Goal: Information Seeking & Learning: Learn about a topic

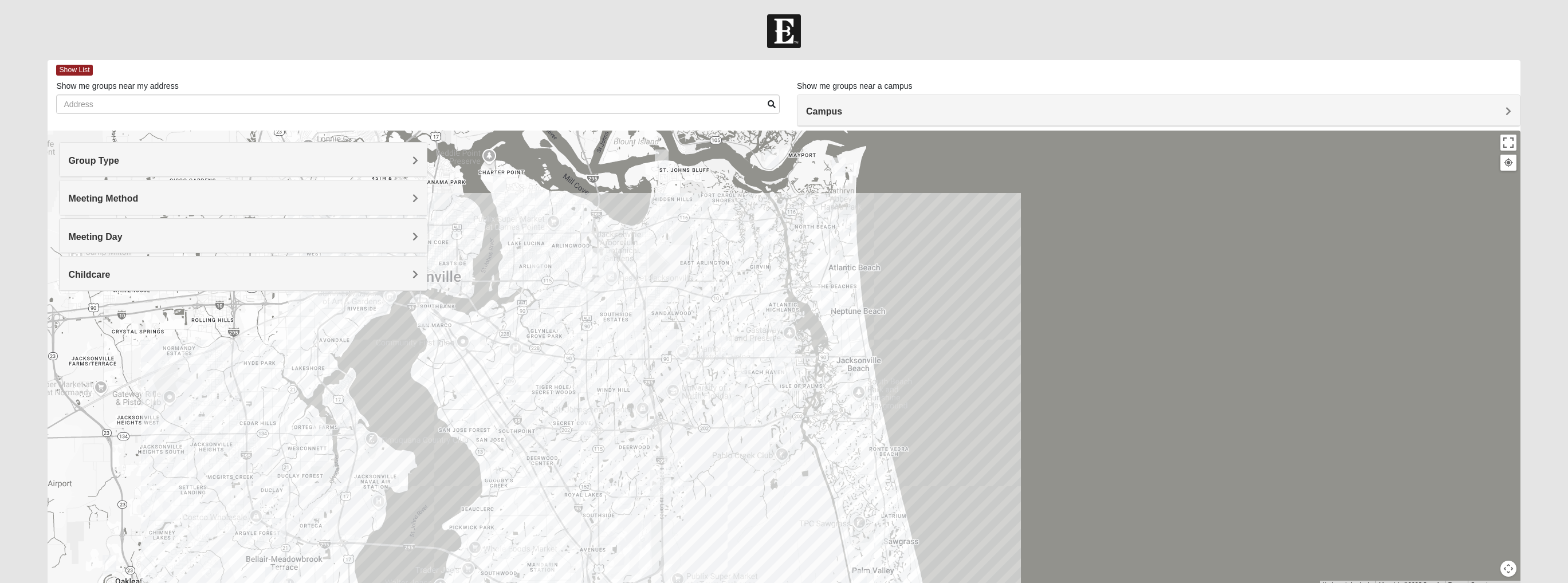
click at [119, 166] on span "Group Type" at bounding box center [94, 161] width 51 height 10
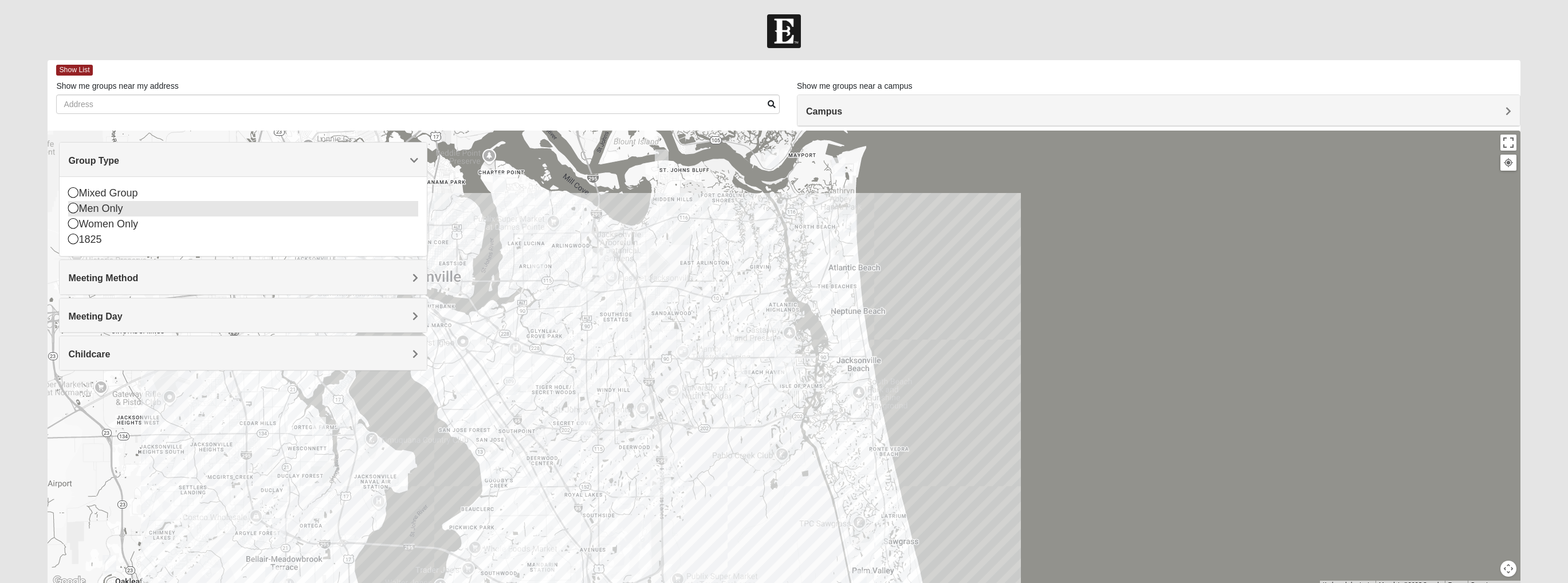
click at [108, 207] on div "Men Only" at bounding box center [243, 208] width 350 height 15
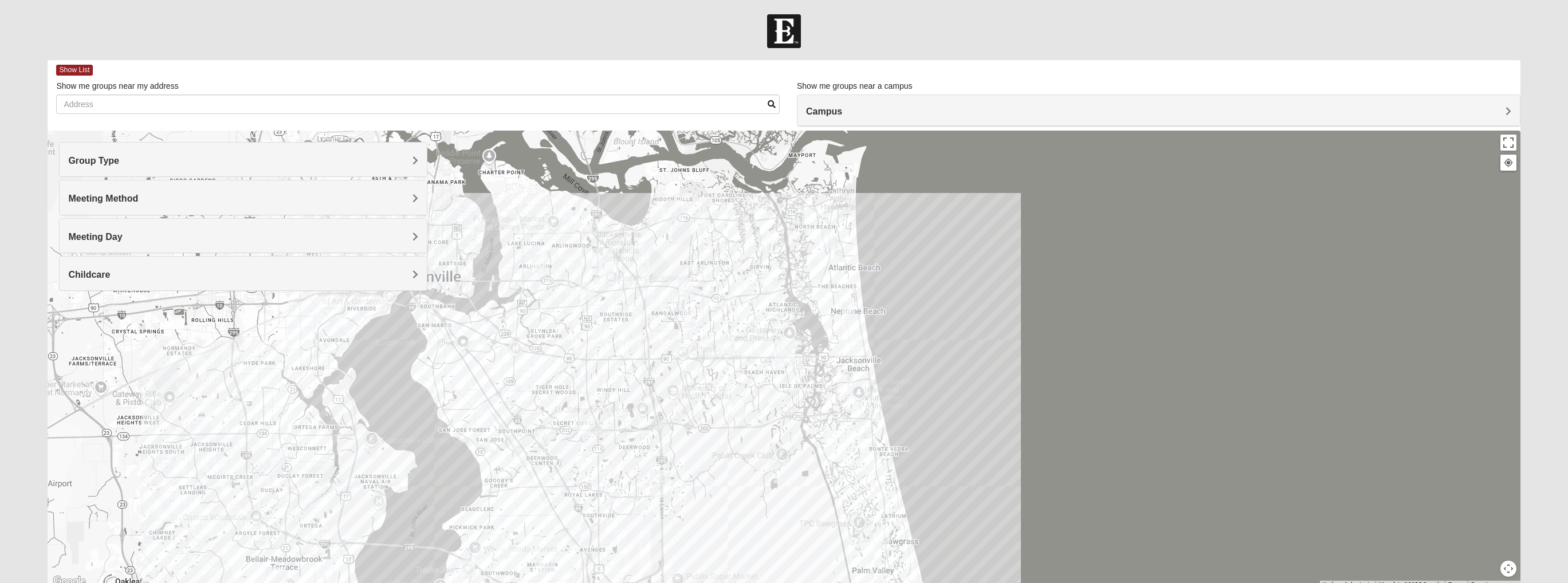
click at [298, 195] on h4 "Meeting Method" at bounding box center [243, 198] width 350 height 11
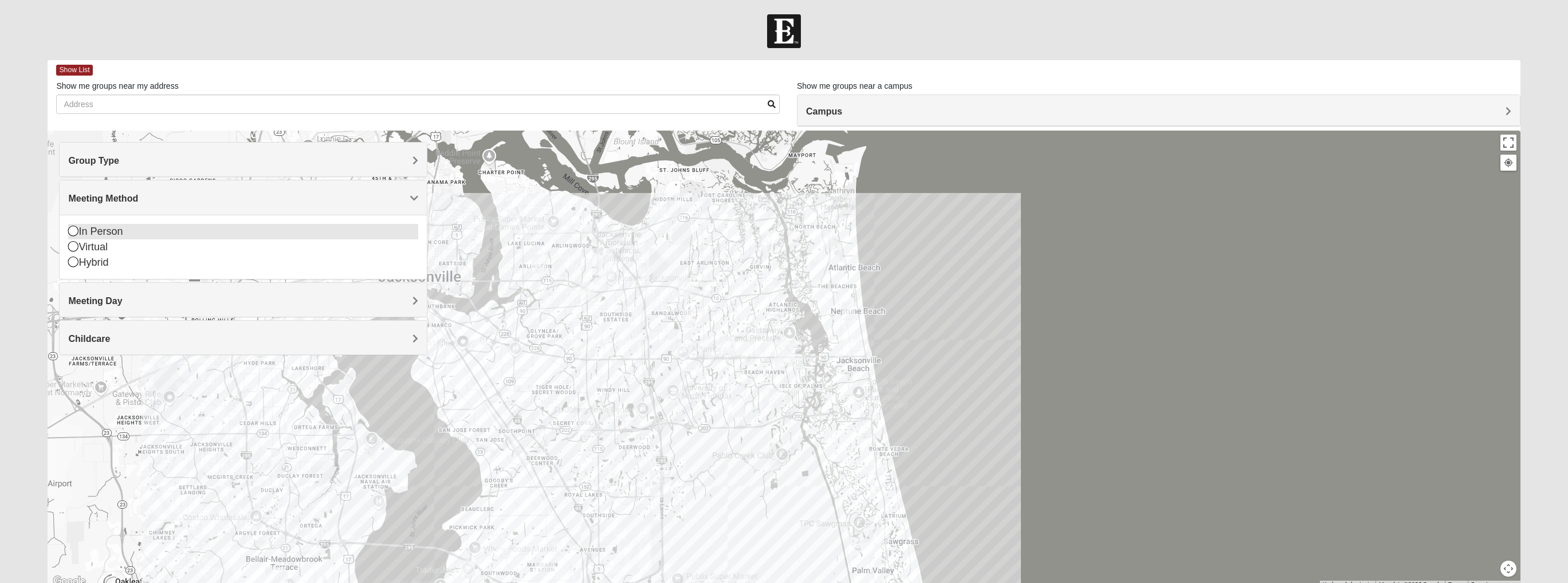
click at [129, 230] on div "In Person" at bounding box center [243, 231] width 350 height 15
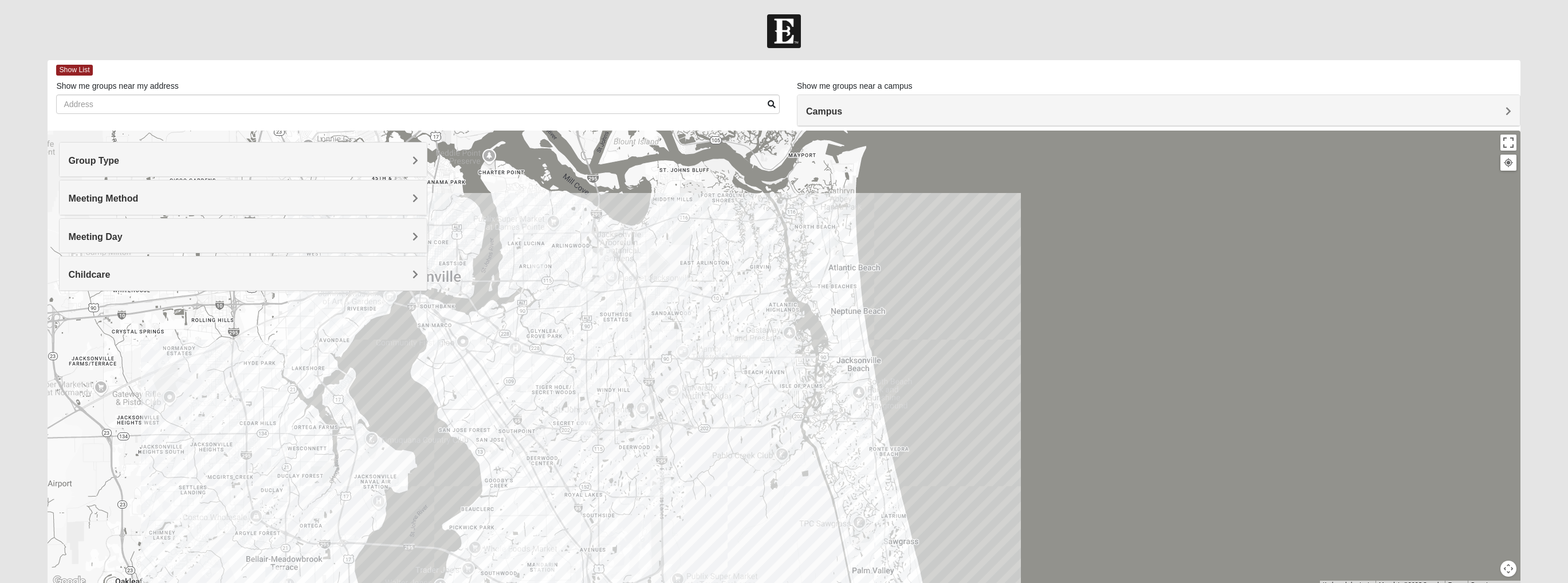
click at [156, 231] on h4 "Meeting Day" at bounding box center [243, 237] width 350 height 11
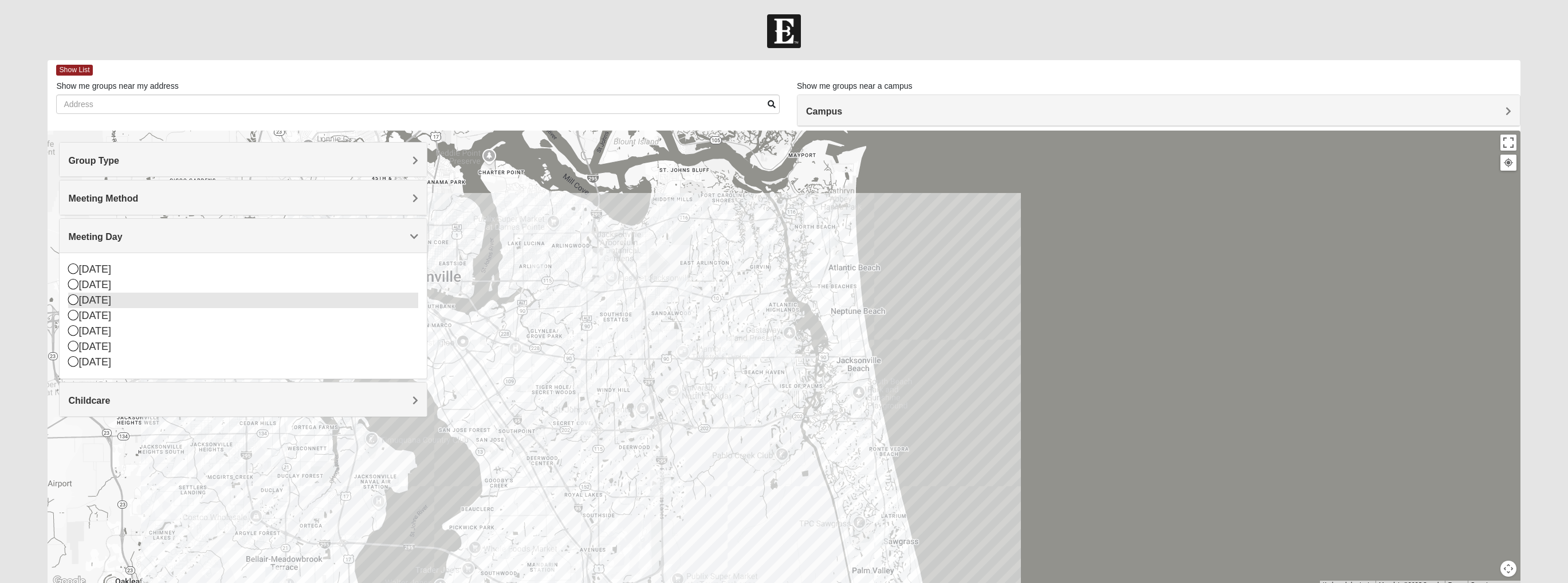
click at [112, 300] on div "[DATE]" at bounding box center [243, 300] width 350 height 15
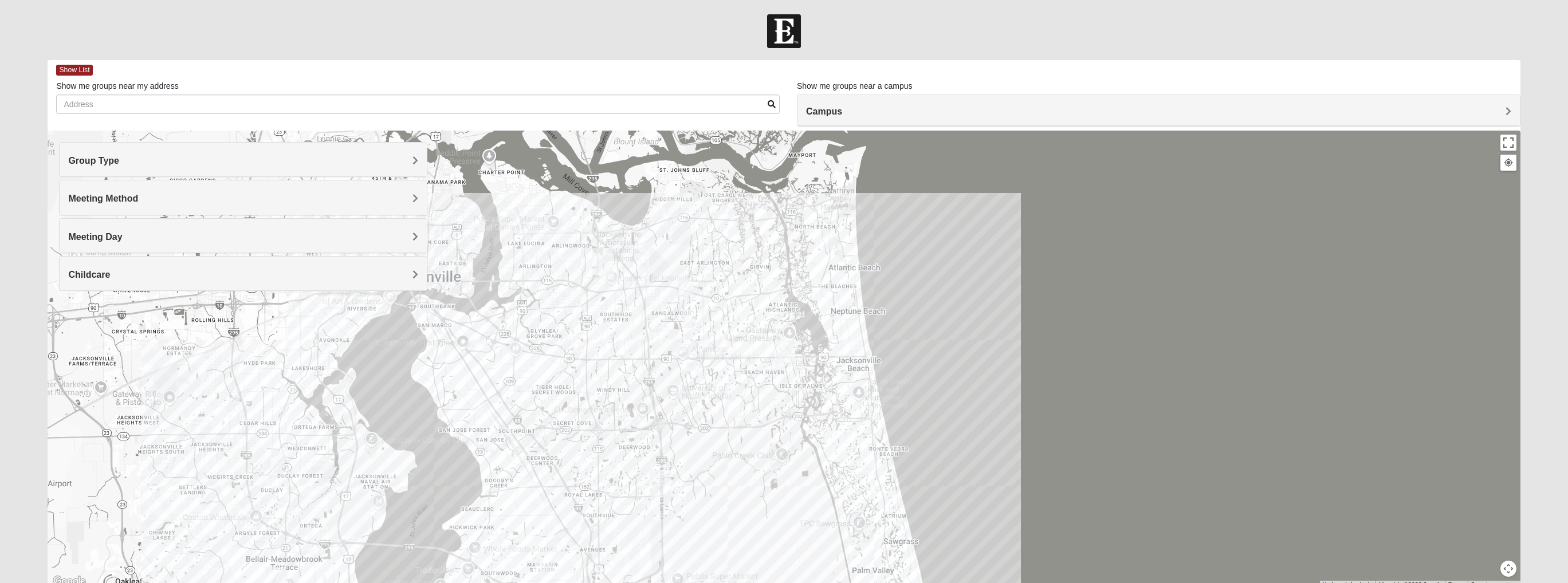
click at [149, 237] on h4 "Meeting Day" at bounding box center [243, 237] width 350 height 11
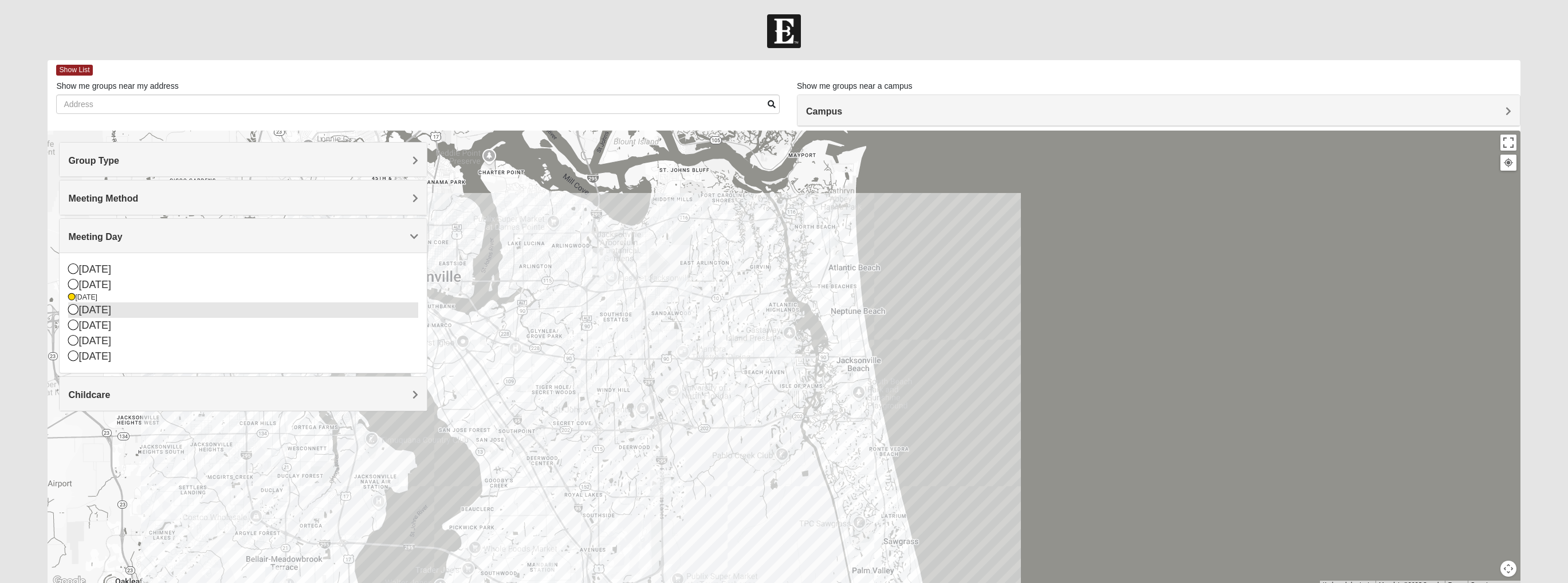
click at [105, 312] on div "[DATE]" at bounding box center [243, 310] width 350 height 15
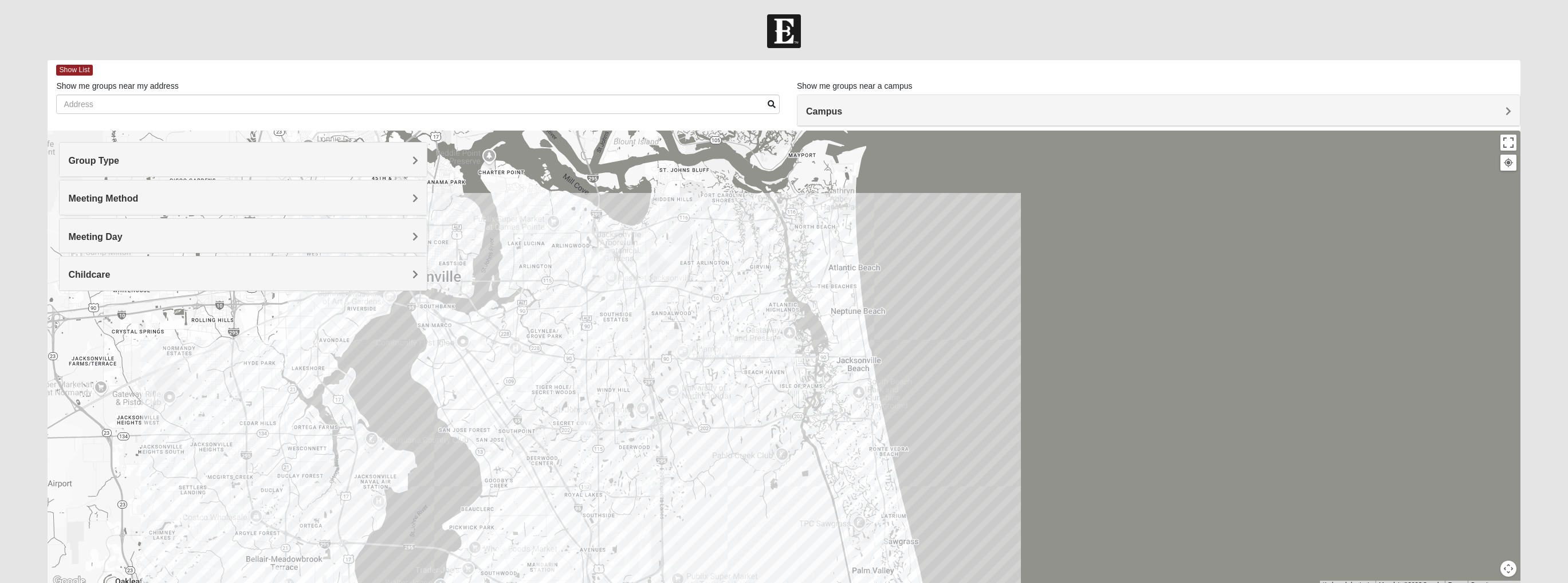
click at [219, 229] on div "Meeting Day" at bounding box center [243, 236] width 367 height 34
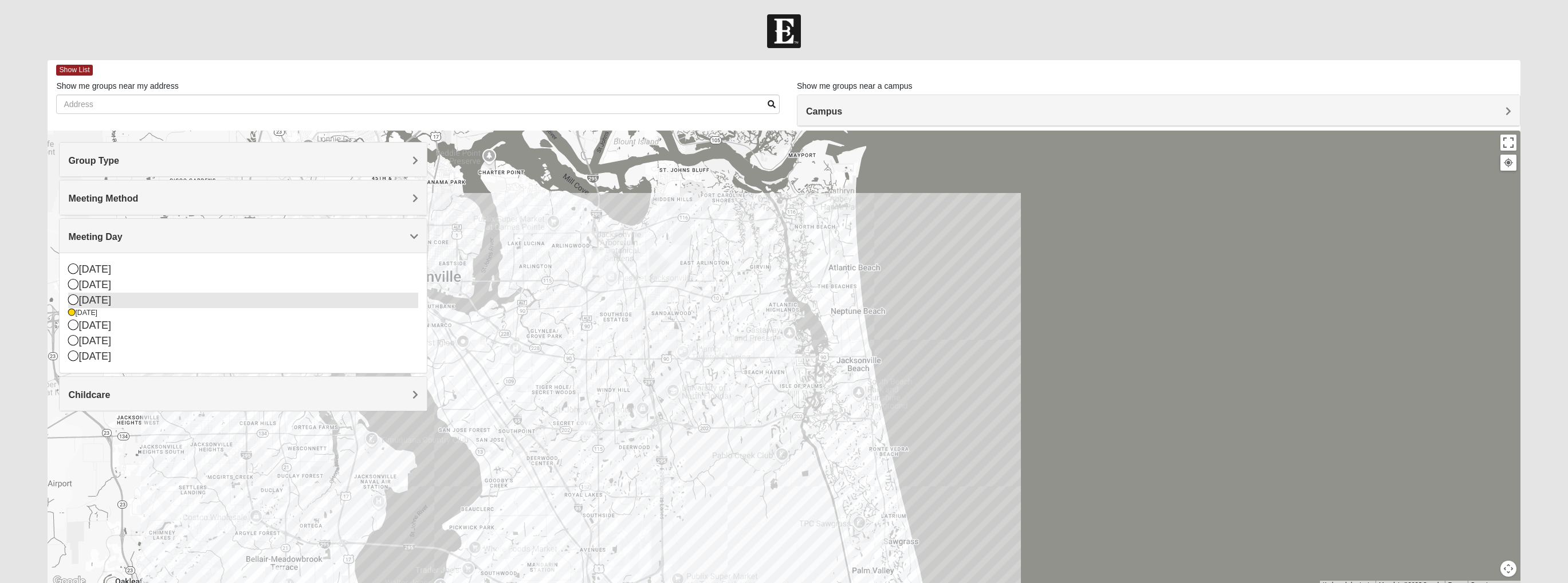
click at [111, 301] on div "[DATE]" at bounding box center [243, 300] width 350 height 15
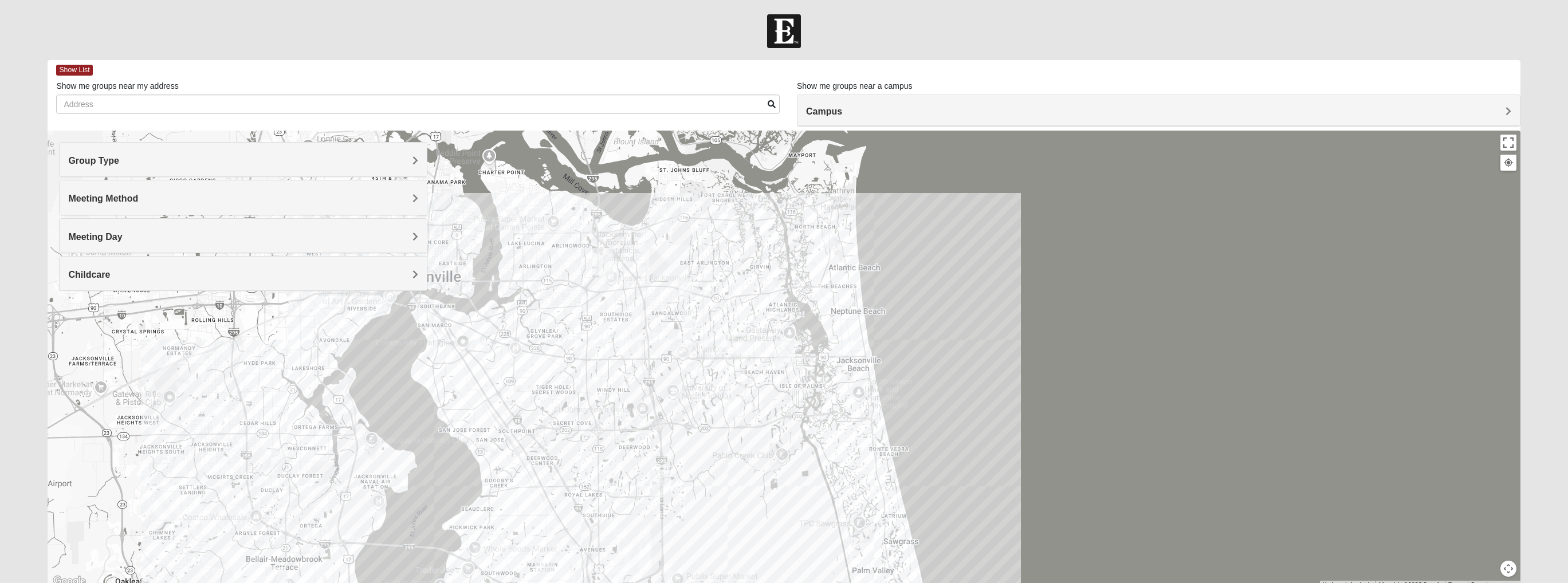
click at [144, 235] on h4 "Meeting Day" at bounding box center [243, 237] width 350 height 11
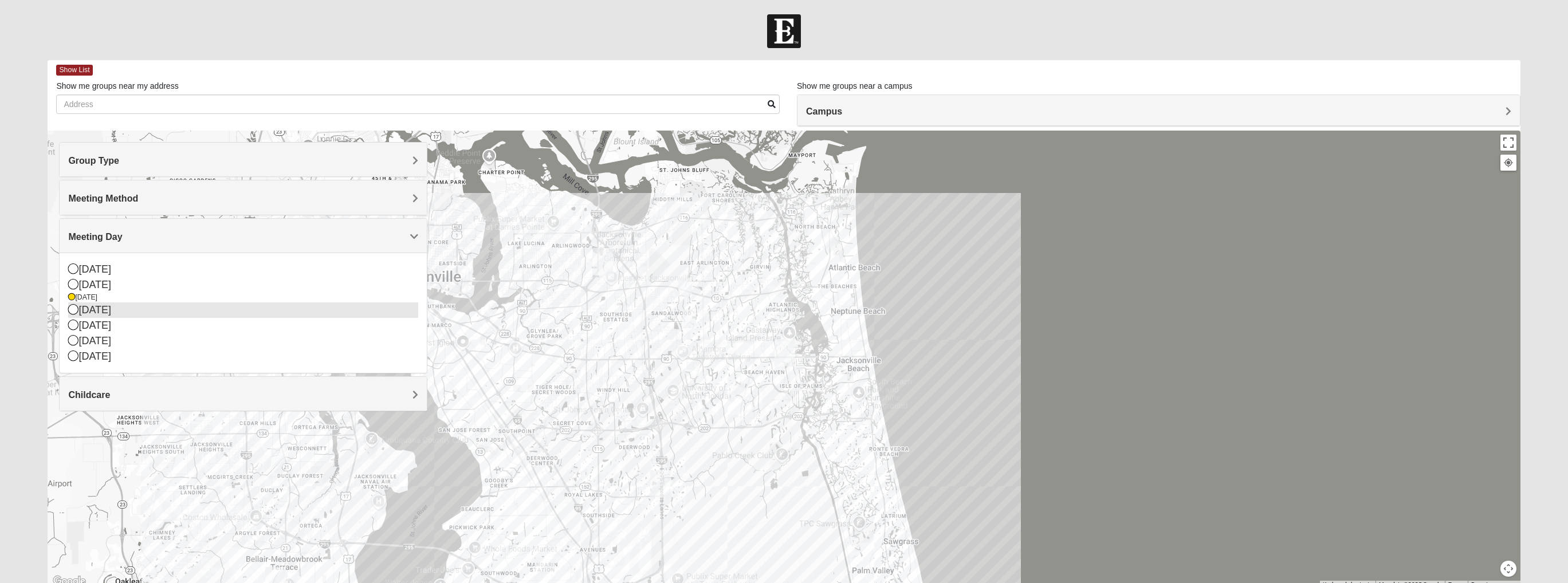
click at [119, 310] on div "[DATE]" at bounding box center [243, 310] width 350 height 15
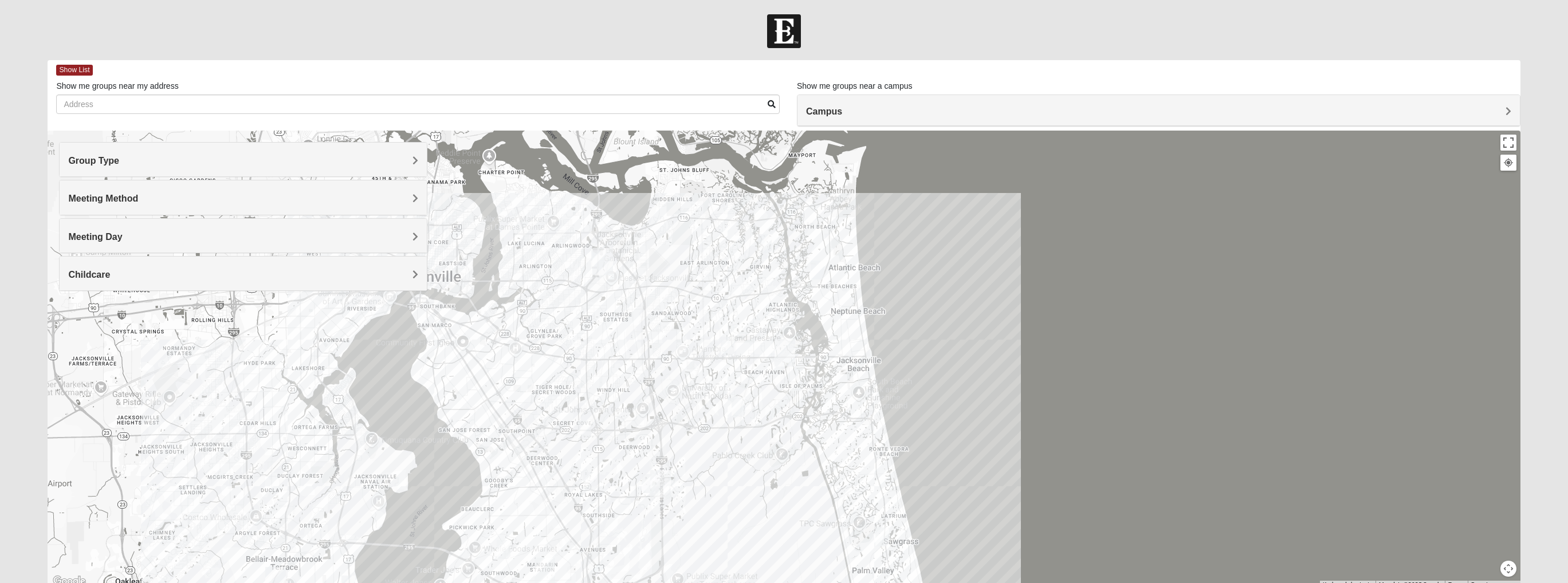
click at [820, 268] on img "Mens Boboc 32233" at bounding box center [817, 270] width 14 height 19
click at [901, 192] on button "Close" at bounding box center [901, 203] width 27 height 27
click at [768, 247] on img "Mens Fuller 32225" at bounding box center [765, 243] width 14 height 19
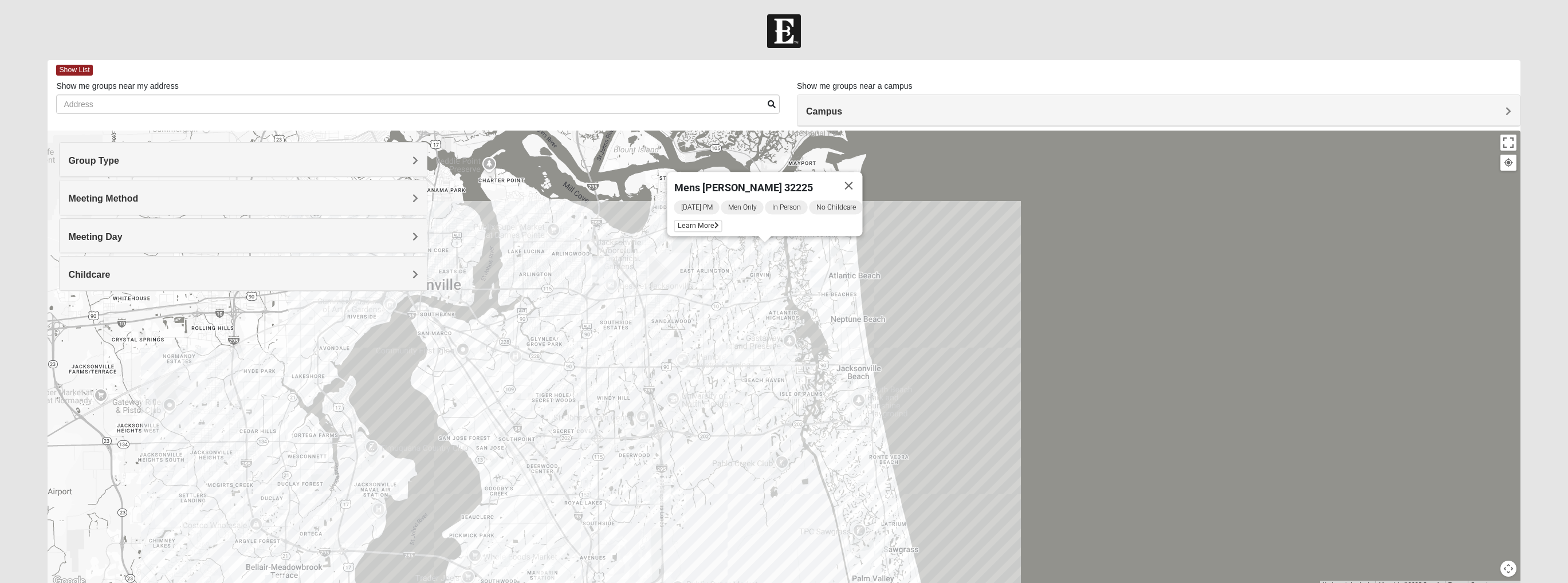
click at [730, 352] on img "Mens Hamilton 32250" at bounding box center [727, 354] width 14 height 19
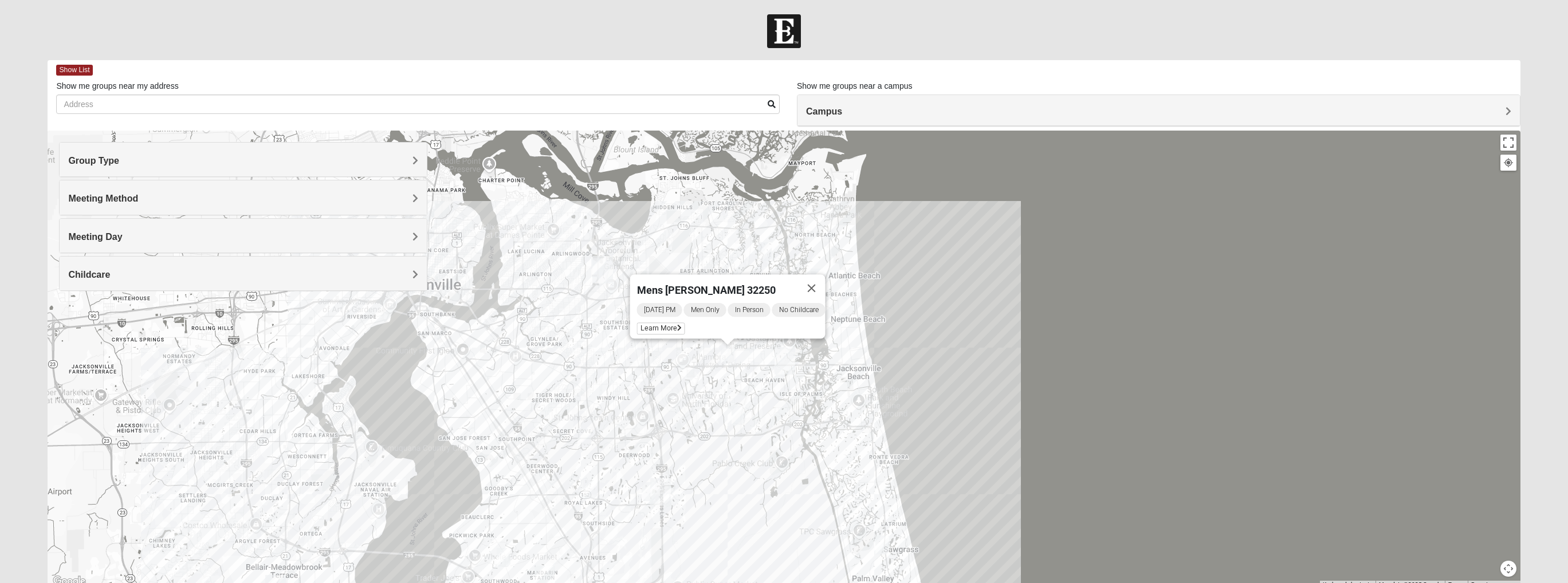
click at [738, 414] on img "Mens Swinney 32224" at bounding box center [738, 414] width 14 height 19
click at [648, 428] on img "Mens Murphy/Whalen Maple Street 32256" at bounding box center [648, 491] width 14 height 19
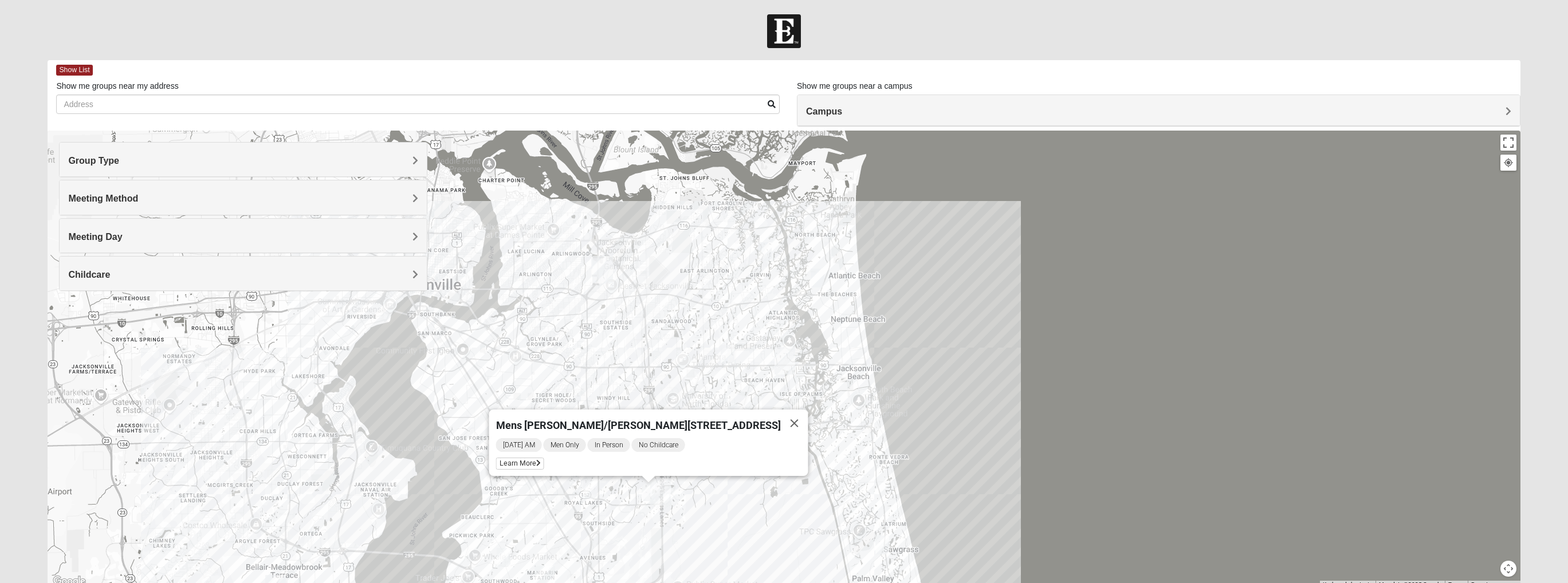
click at [881, 428] on img "Mens Sopchak 32082" at bounding box center [882, 545] width 14 height 19
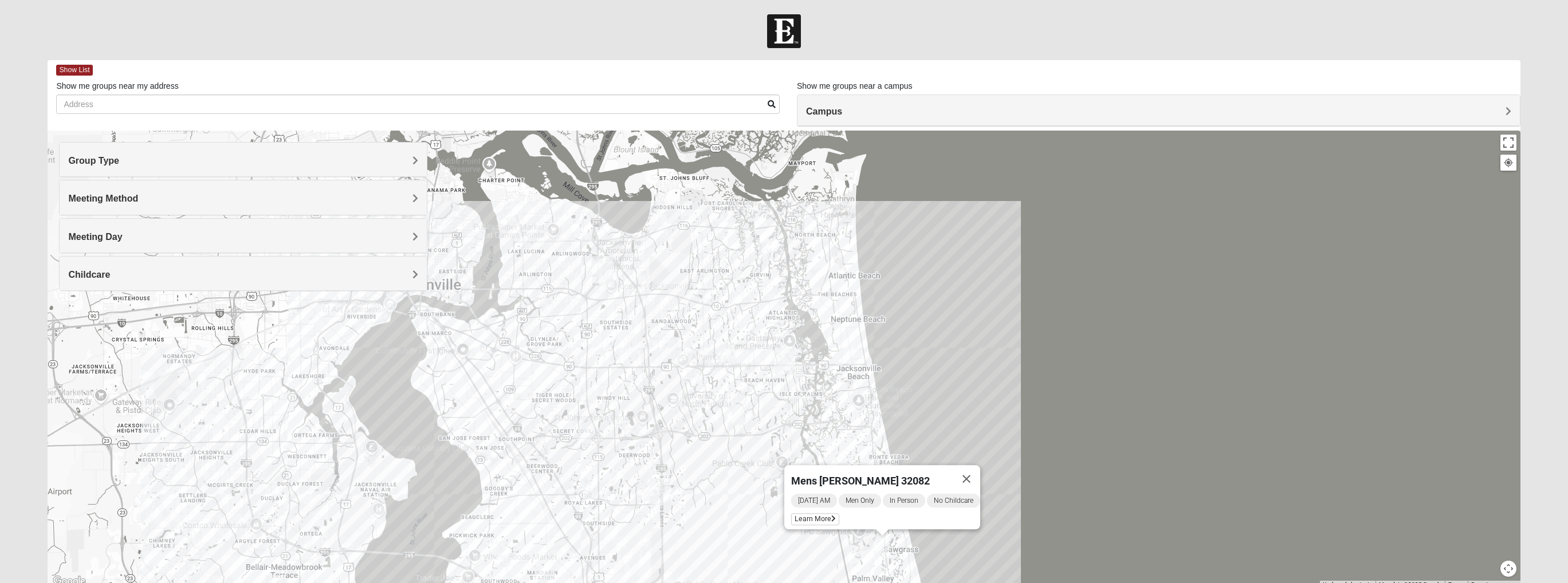
click at [585, 428] on img "Mens Bailey" at bounding box center [584, 438] width 14 height 19
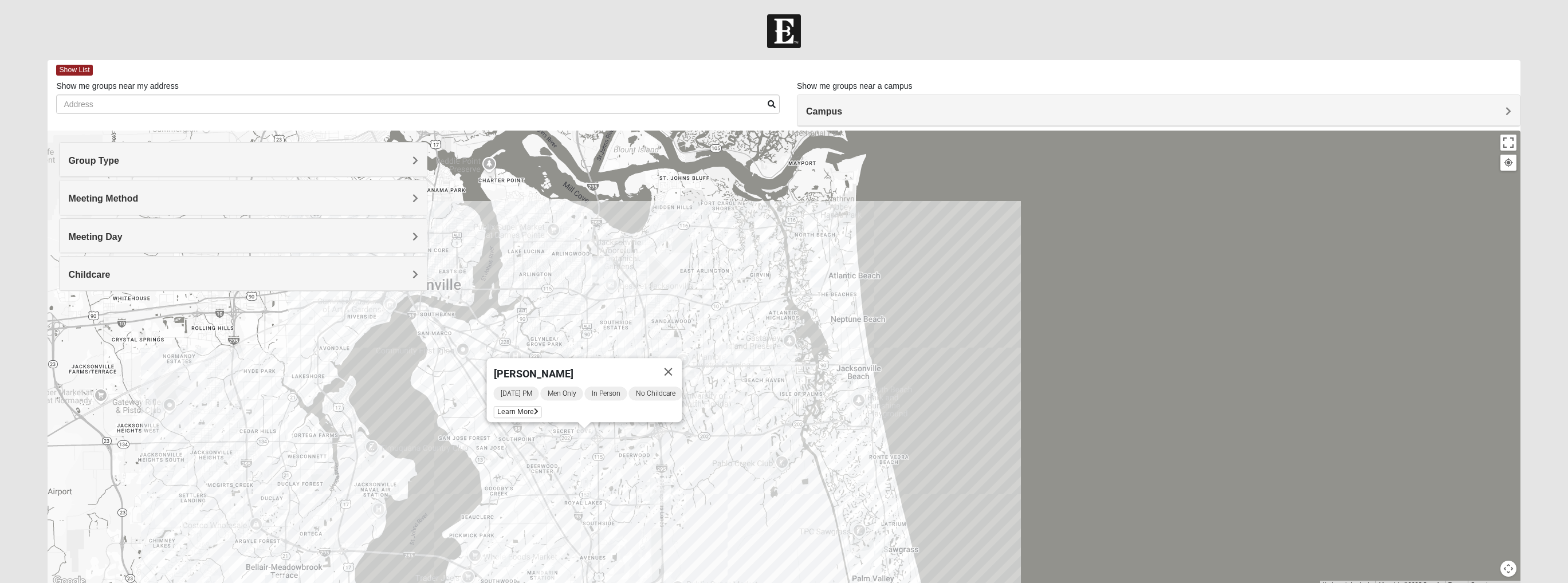
click at [245, 231] on h4 "Meeting Day" at bounding box center [243, 237] width 350 height 11
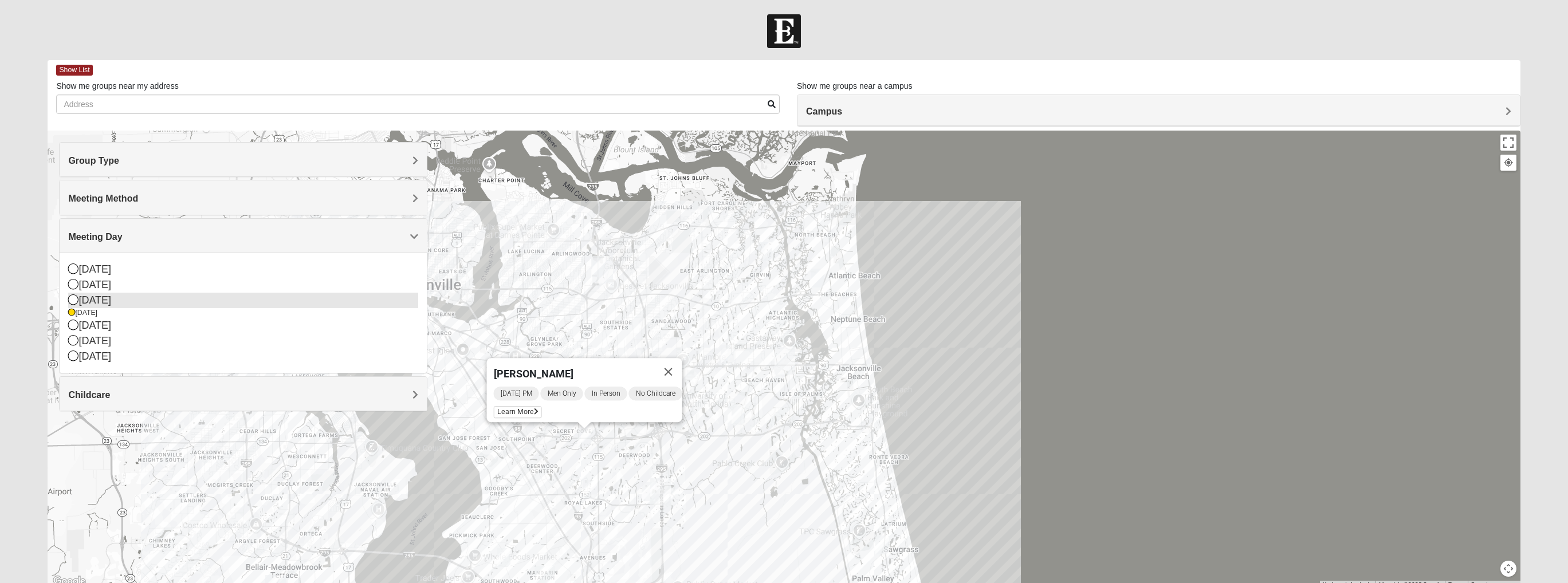
click at [119, 297] on div "[DATE]" at bounding box center [243, 300] width 350 height 15
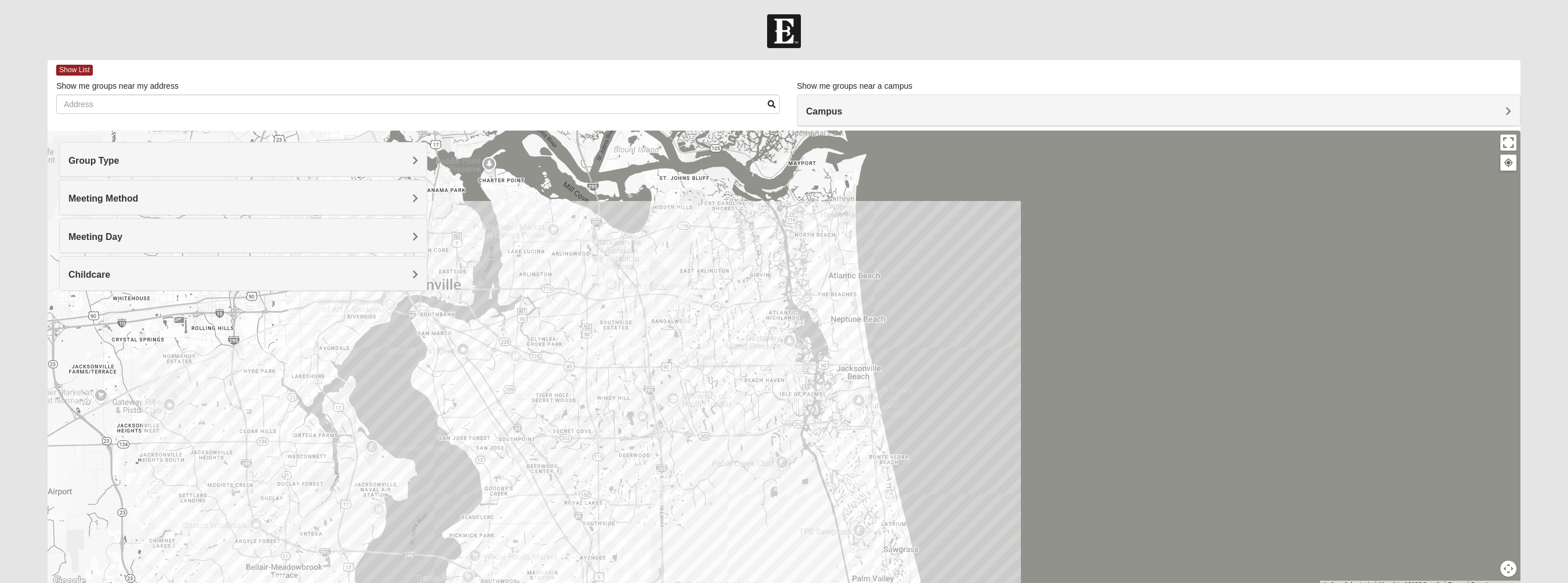
click at [827, 250] on img "Mens McCann 32233" at bounding box center [828, 246] width 14 height 19
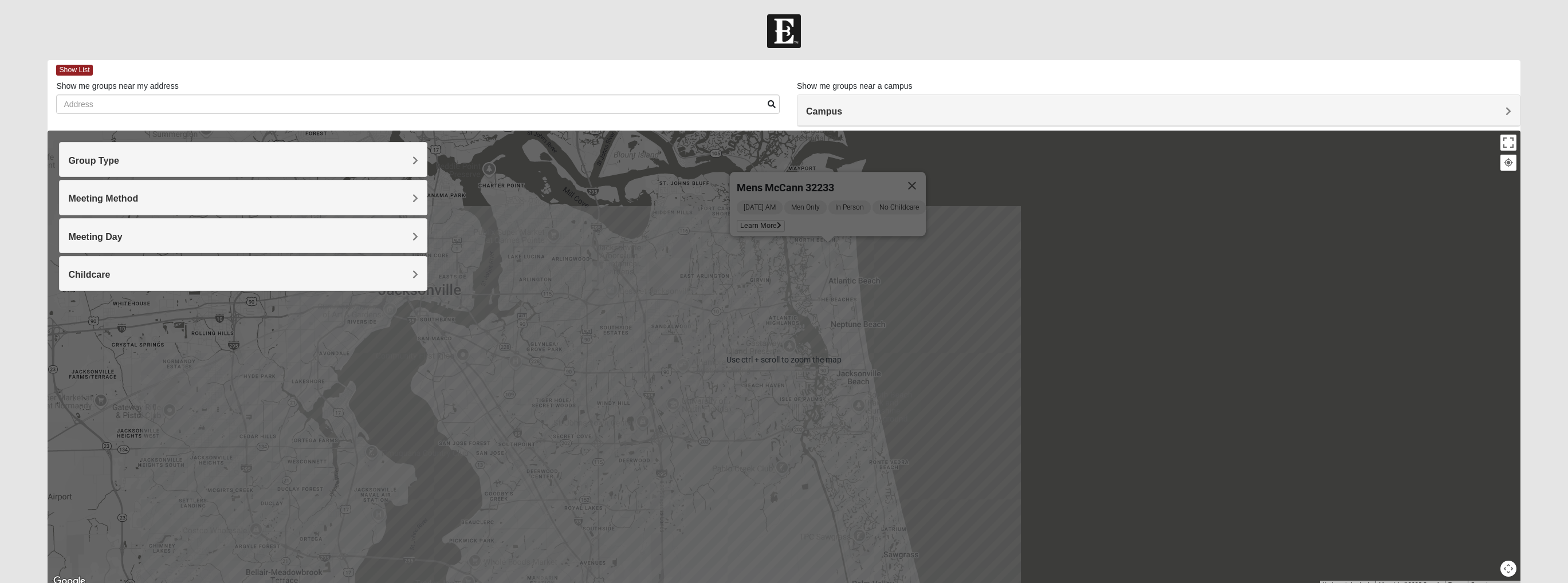
click at [827, 258] on img "Mens McCann 32233" at bounding box center [828, 251] width 14 height 19
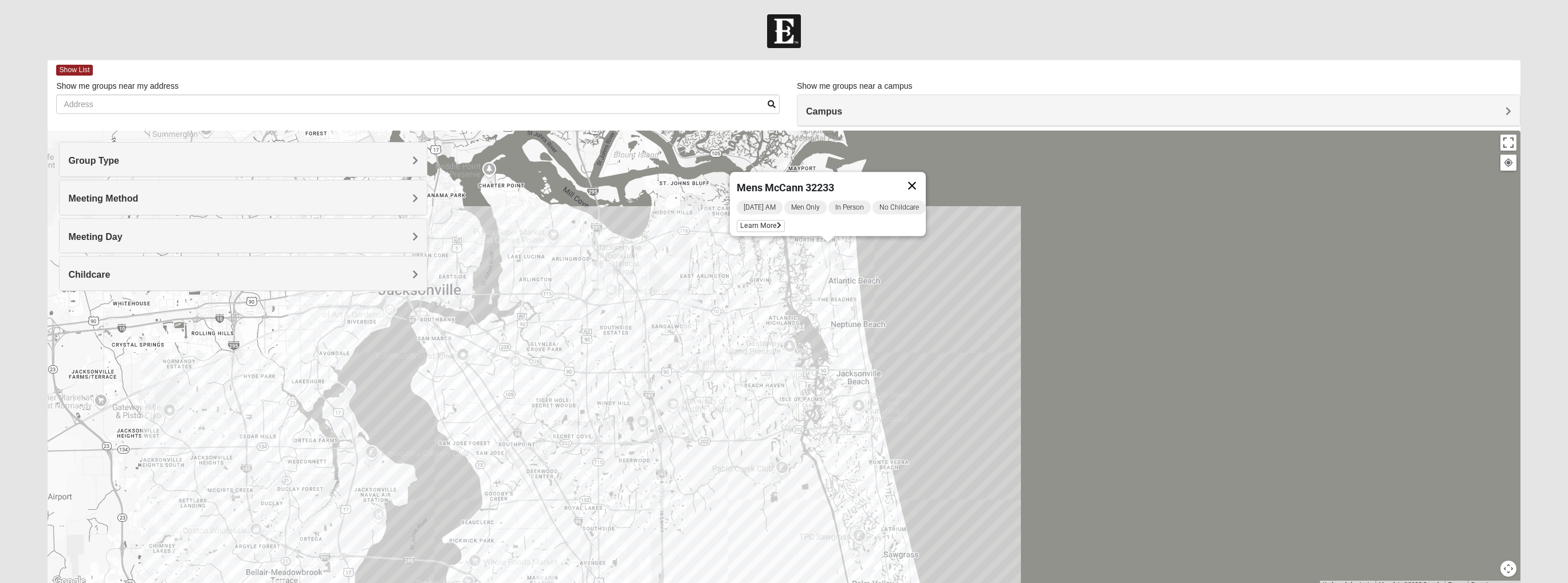
click at [901, 177] on button "Close" at bounding box center [912, 185] width 27 height 27
click at [690, 303] on img "Mens Vanning 32224" at bounding box center [685, 300] width 14 height 19
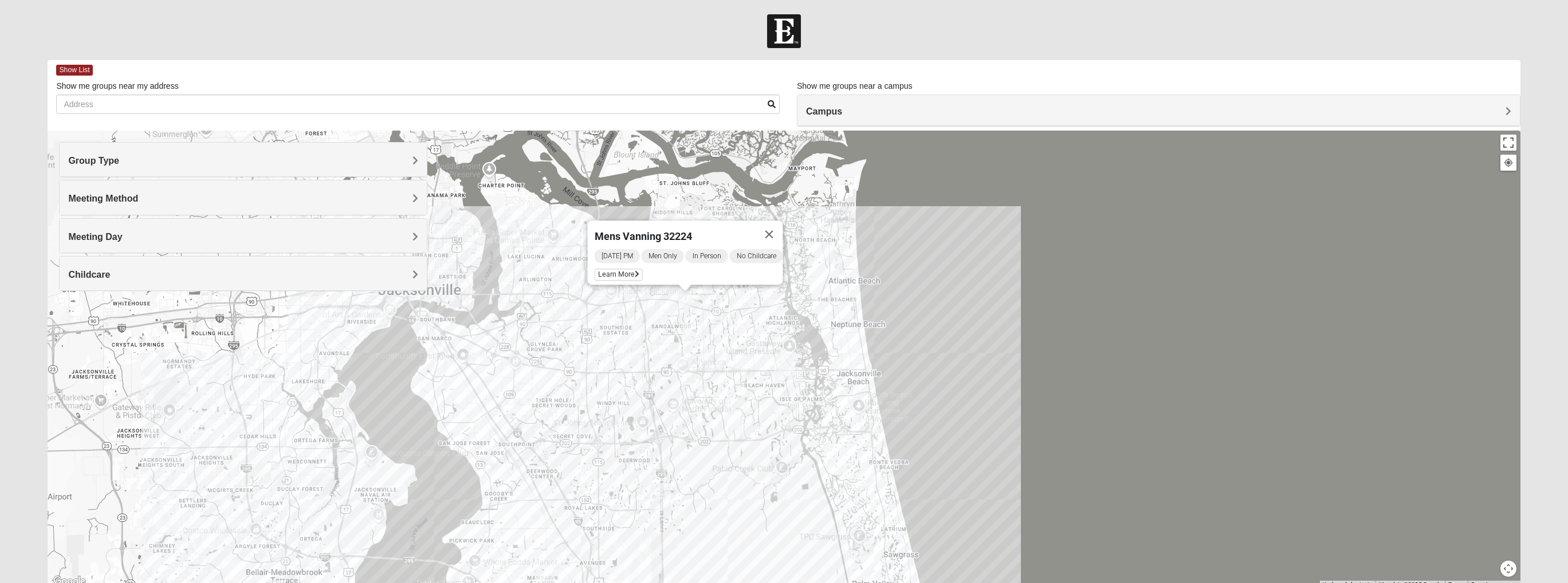
click at [690, 320] on div "Mens Vanning 32224 [DATE] PM Men Only In Person No Childcare Learn More" at bounding box center [783, 360] width 1472 height 458
click at [690, 327] on img "Mens Haines 32246" at bounding box center [689, 332] width 14 height 19
click at [677, 219] on img "Mens Mendonsa 32225" at bounding box center [674, 222] width 14 height 19
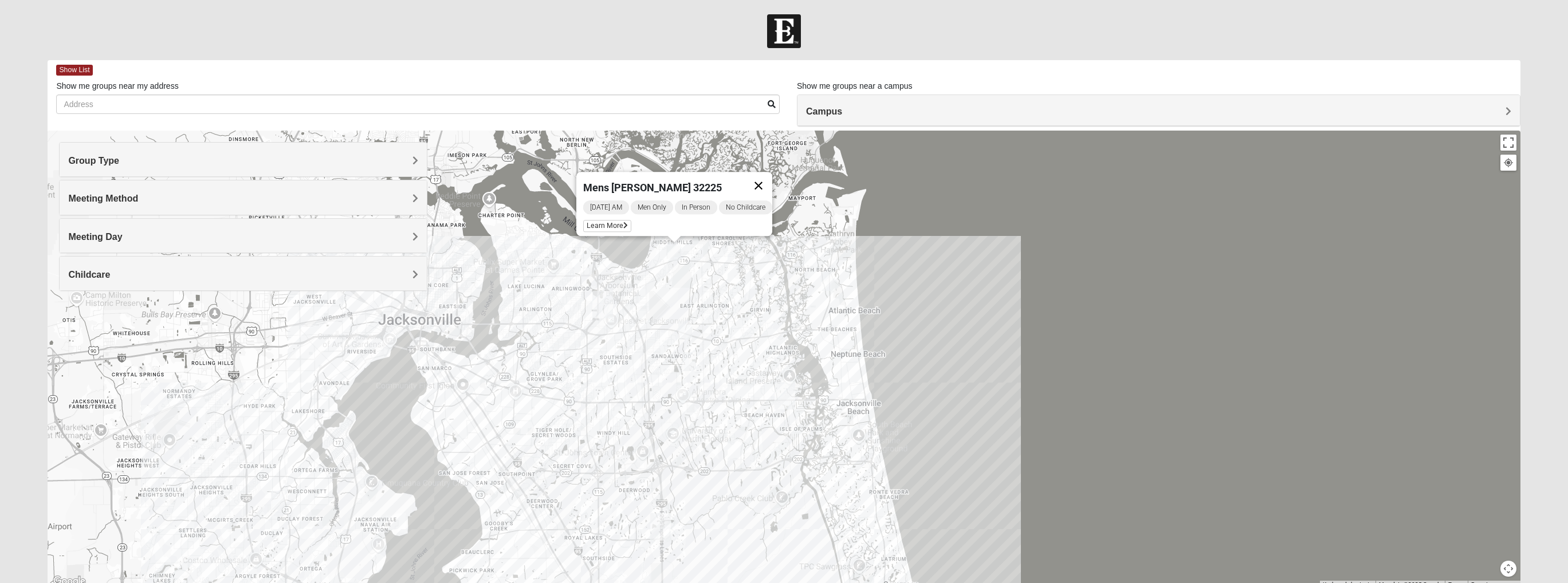
click at [765, 177] on button "Close" at bounding box center [758, 185] width 27 height 27
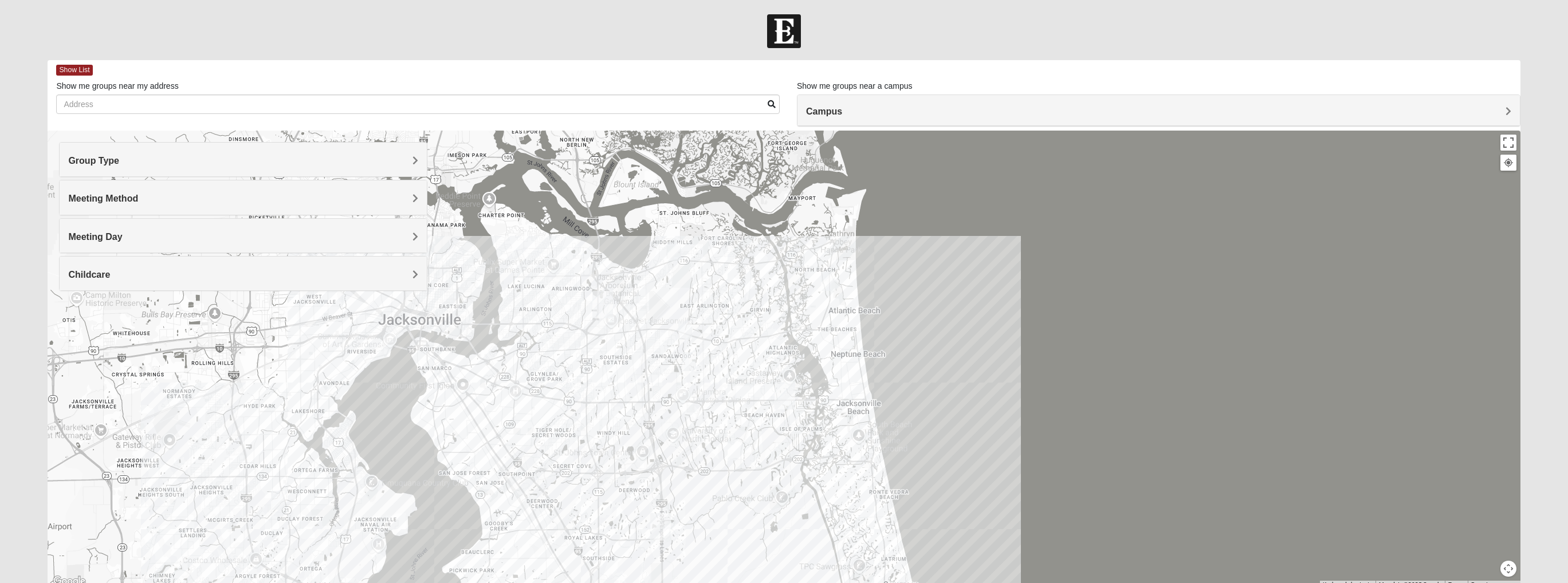
click at [173, 194] on h4 "Meeting Method" at bounding box center [243, 198] width 350 height 11
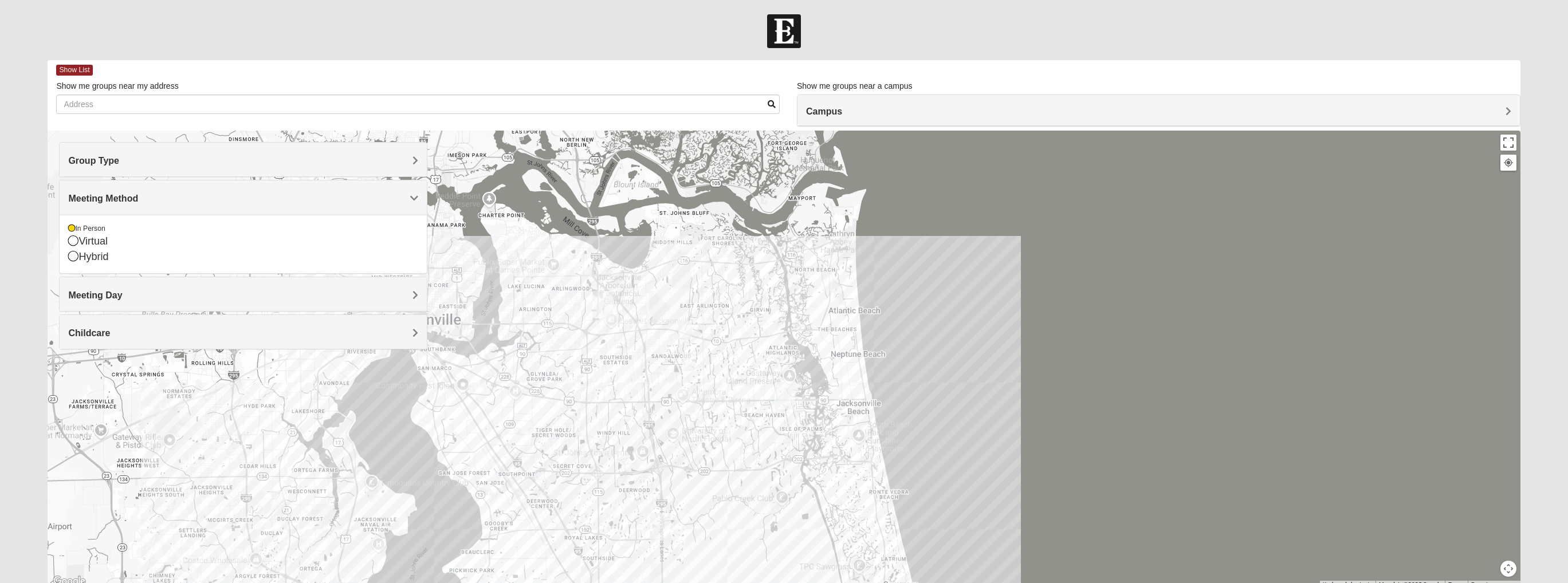
click at [178, 290] on h4 "Meeting Day" at bounding box center [243, 295] width 350 height 11
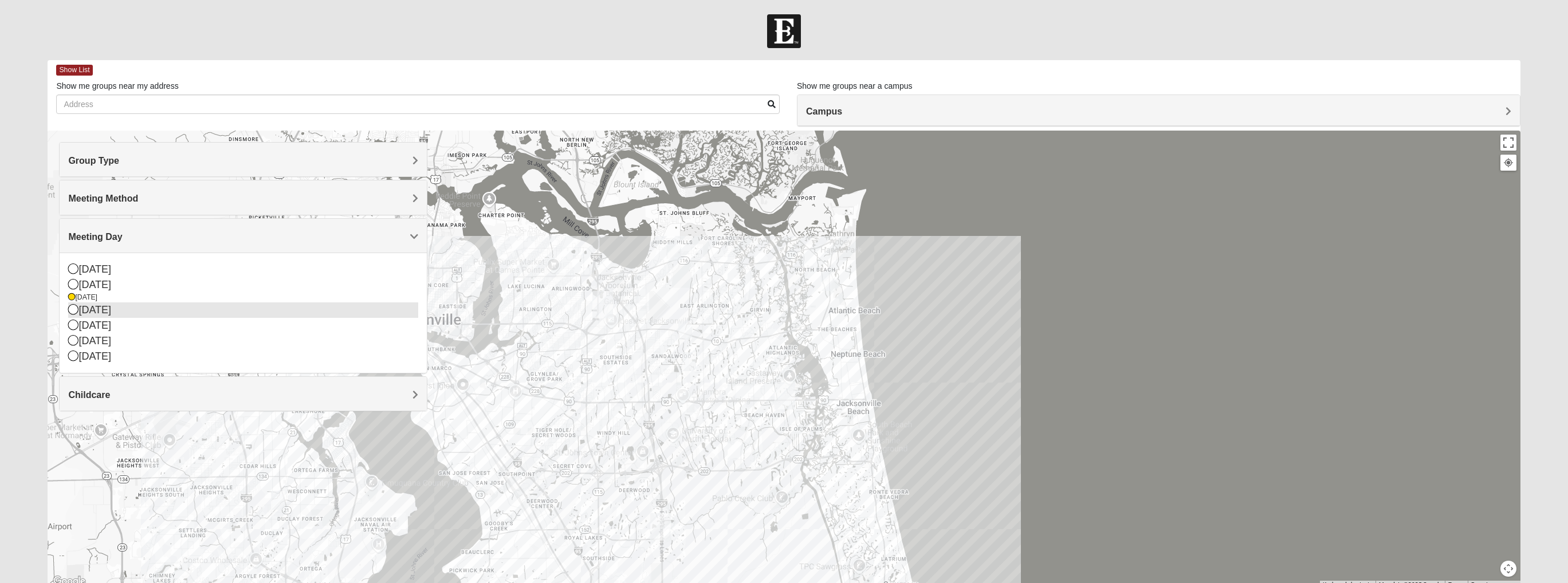
click at [158, 308] on div "[DATE]" at bounding box center [243, 310] width 350 height 15
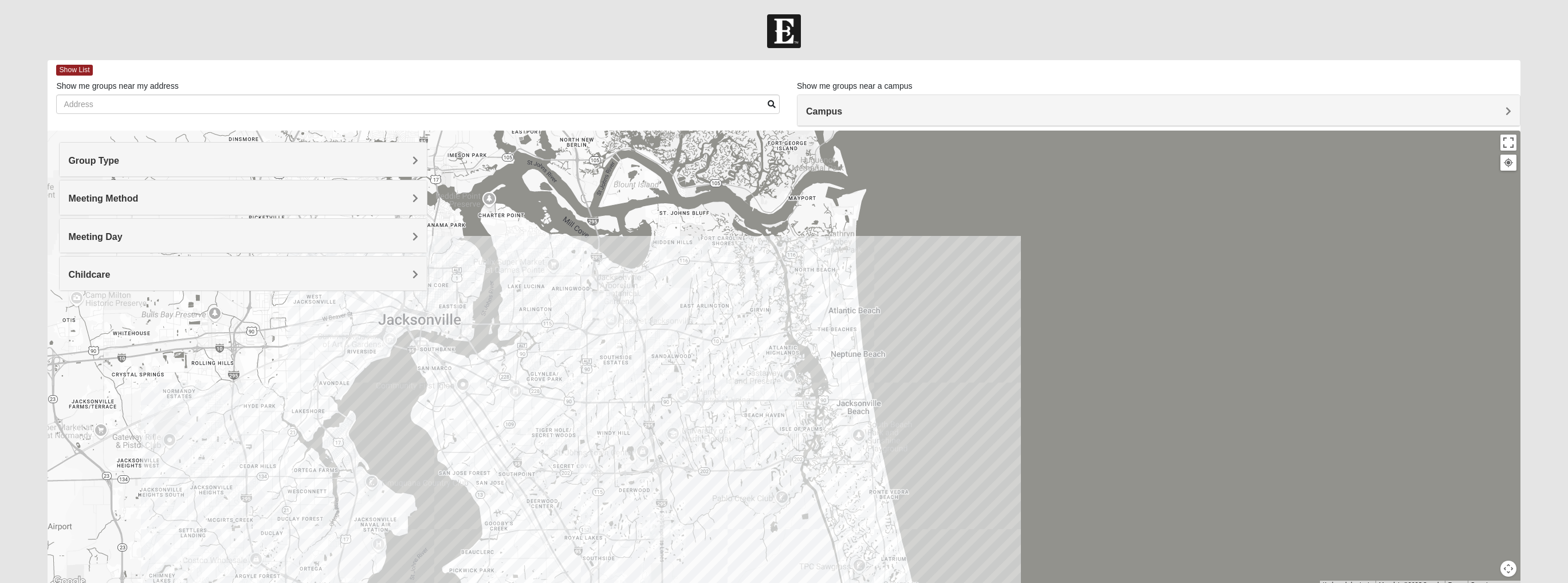
click at [821, 314] on img "Mens Boboc 32233" at bounding box center [817, 313] width 14 height 19
click at [901, 239] on button "Close" at bounding box center [901, 246] width 27 height 27
click at [768, 284] on img "Mens Fuller 32225" at bounding box center [765, 287] width 14 height 19
click at [730, 387] on img "Mens Hamilton 32250" at bounding box center [727, 389] width 14 height 19
click at [737, 428] on img "Mens Swinney 32224" at bounding box center [738, 450] width 14 height 19
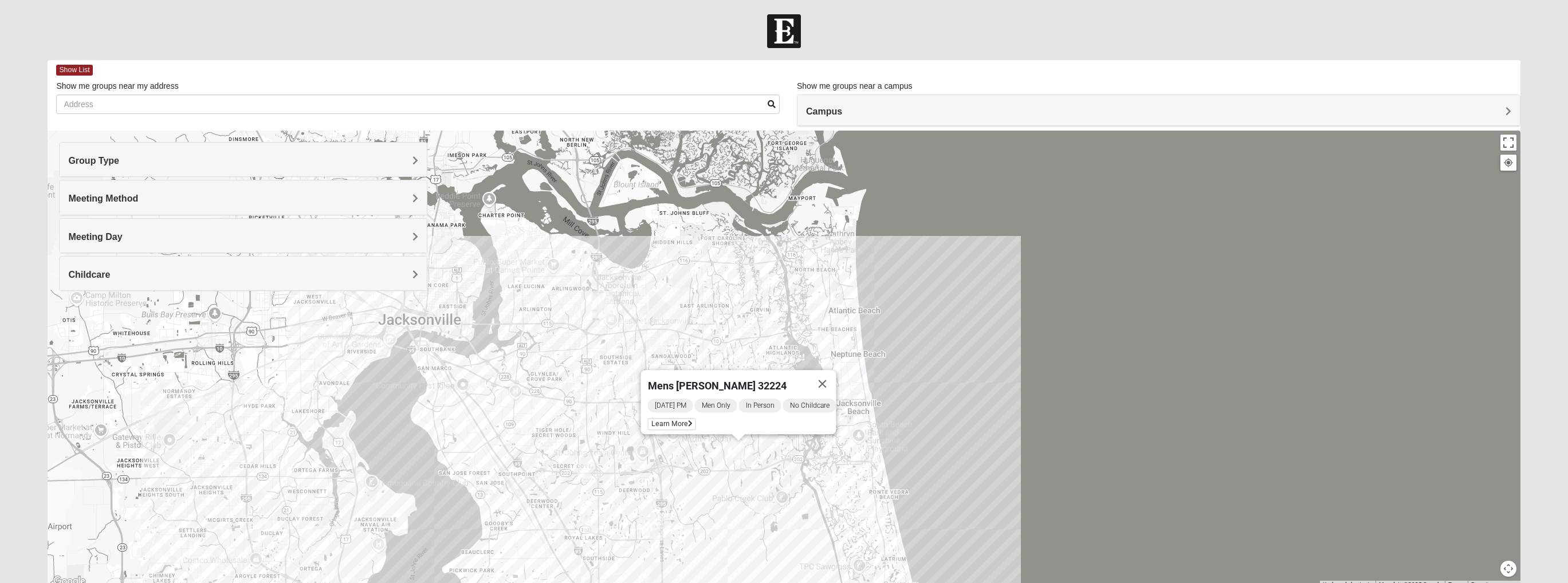
click at [881, 428] on img "Mens Sopchak 32082" at bounding box center [882, 579] width 14 height 19
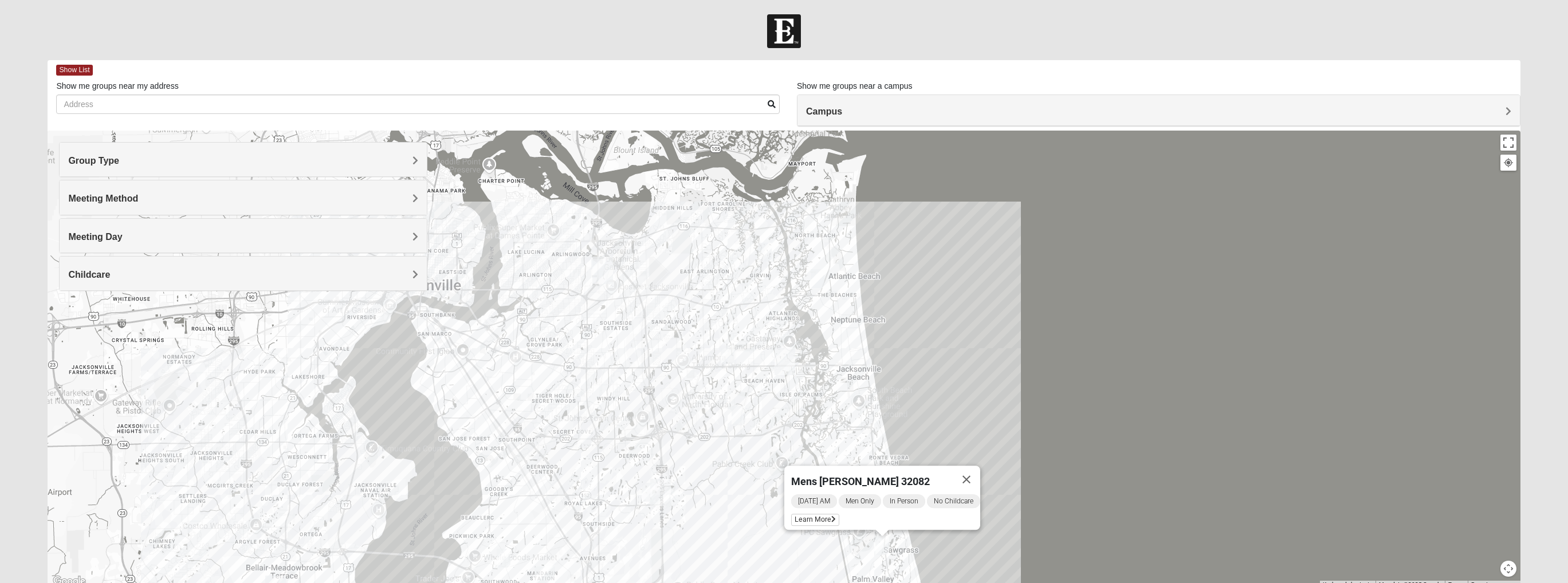
click at [651, 428] on img "Baymeadows" at bounding box center [660, 492] width 21 height 27
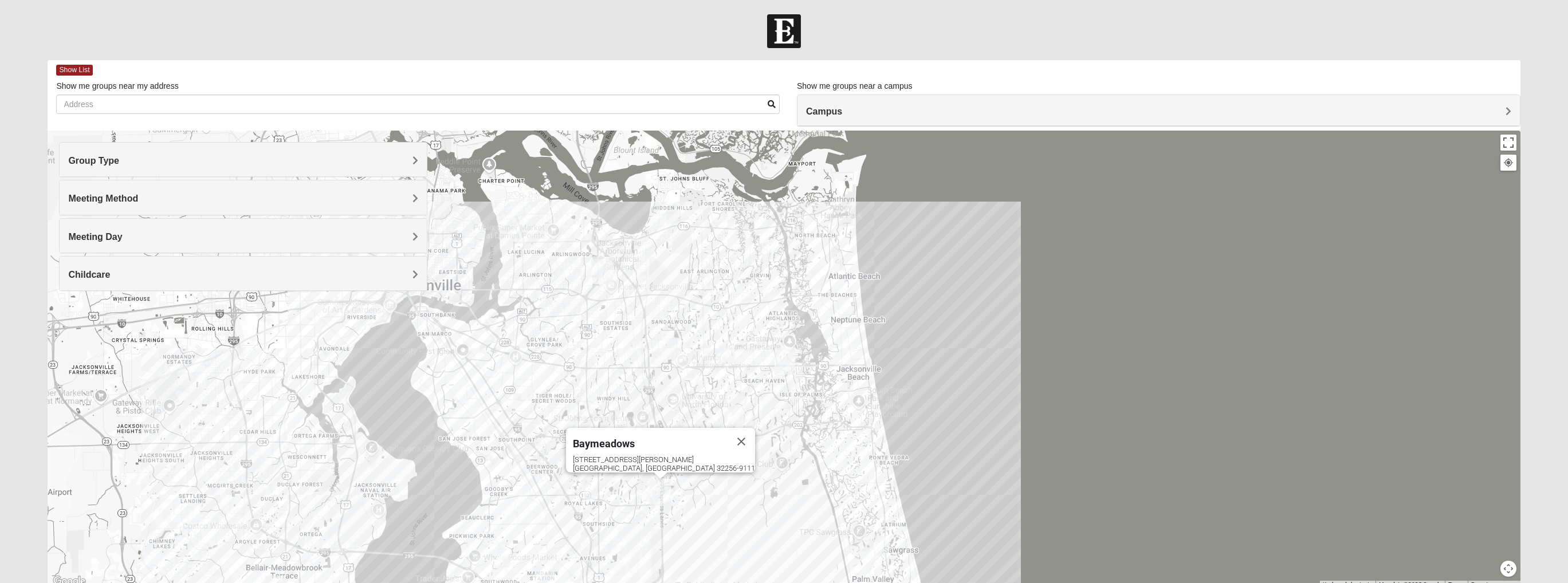
click at [593, 261] on img "Arlington" at bounding box center [603, 270] width 21 height 27
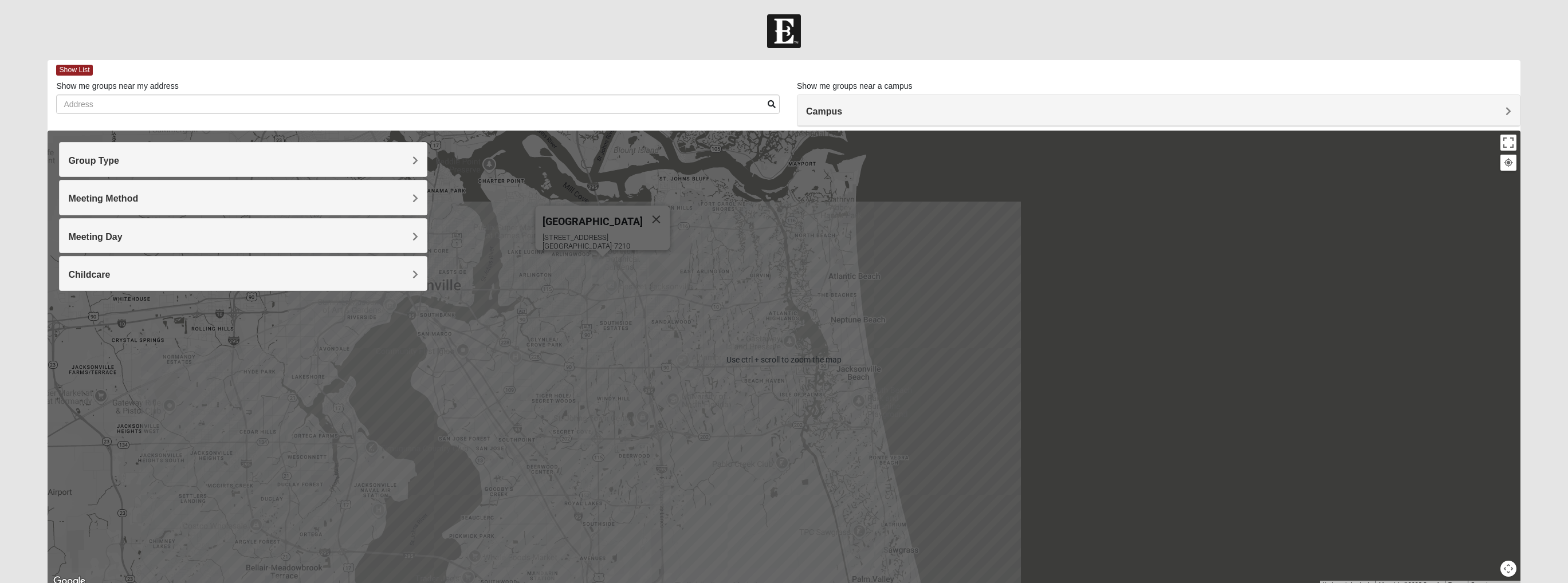
click at [590, 293] on div "Arlington [STREET_ADDRESS]" at bounding box center [783, 360] width 1472 height 458
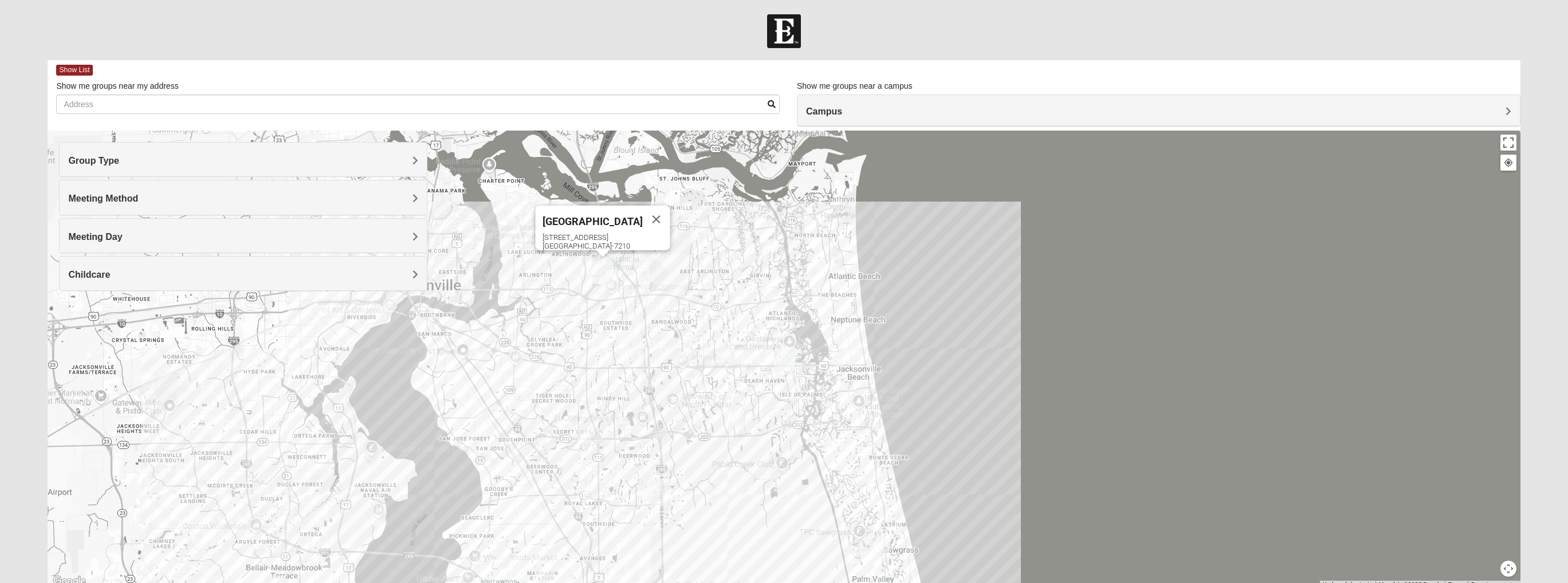
drag, startPoint x: 657, startPoint y: 303, endPoint x: 636, endPoint y: 322, distance: 28.3
click at [634, 319] on div "Arlington [STREET_ADDRESS]" at bounding box center [783, 360] width 1472 height 458
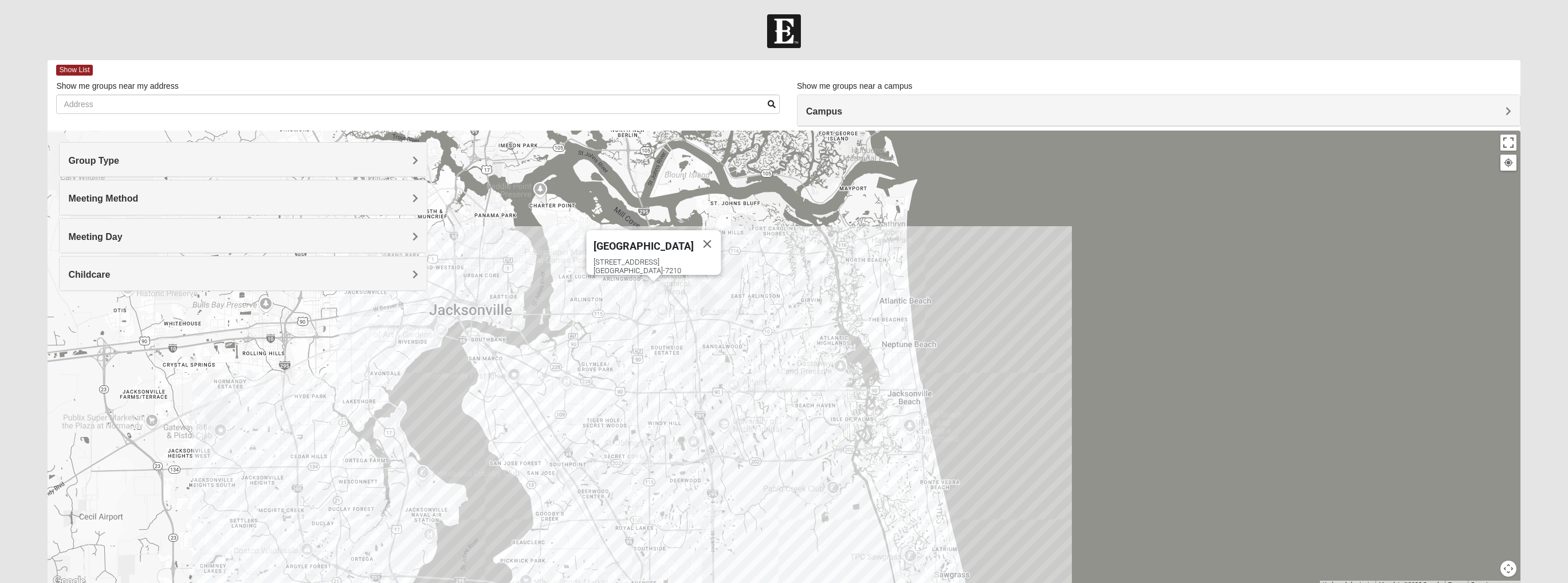
drag, startPoint x: 625, startPoint y: 297, endPoint x: 657, endPoint y: 316, distance: 37.2
click at [657, 316] on div "Arlington [STREET_ADDRESS]" at bounding box center [783, 360] width 1472 height 458
click at [697, 238] on button "Close" at bounding box center [709, 243] width 27 height 27
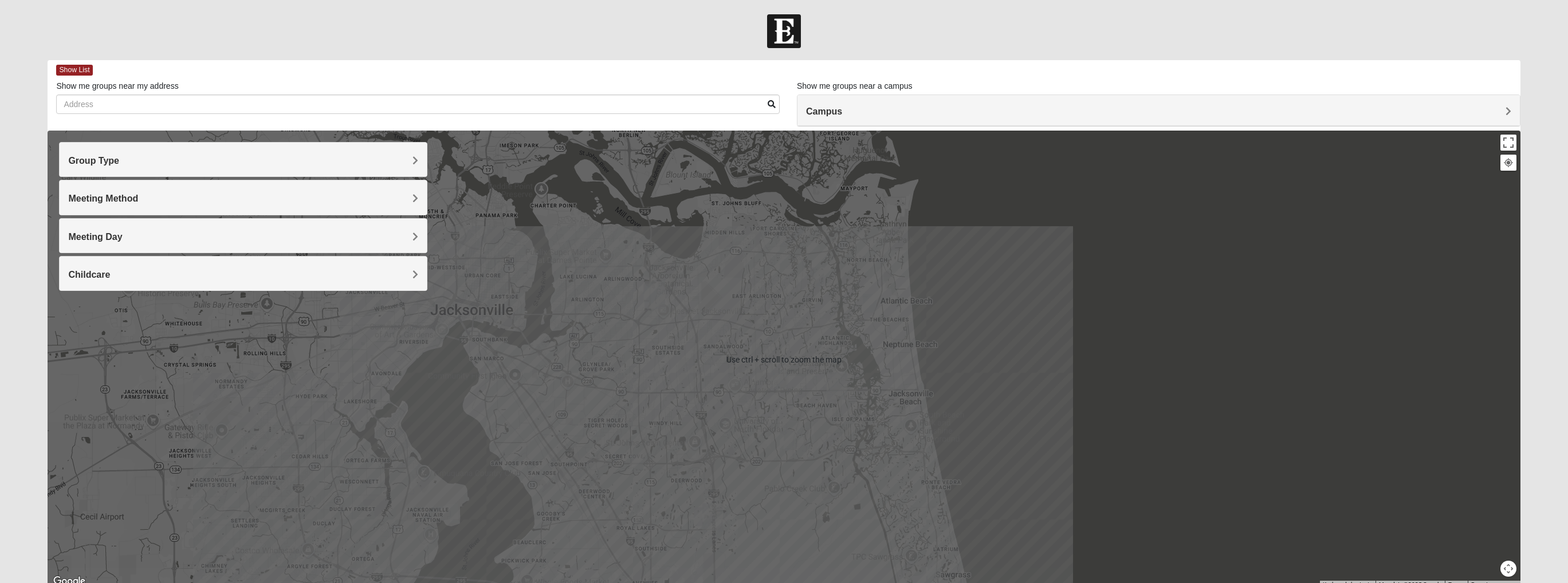
drag, startPoint x: 677, startPoint y: 298, endPoint x: 686, endPoint y: 305, distance: 11.4
click at [686, 305] on div "To navigate, press the arrow keys." at bounding box center [783, 360] width 1472 height 458
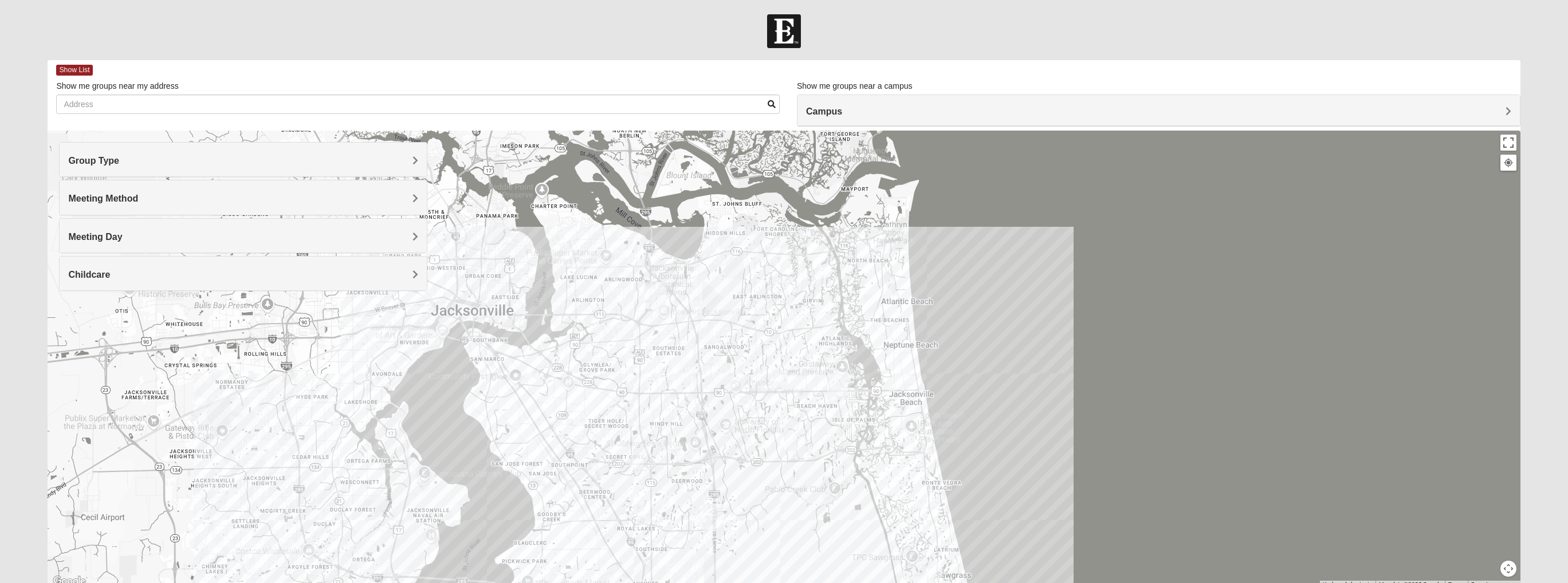
drag, startPoint x: 668, startPoint y: 296, endPoint x: 678, endPoint y: 315, distance: 21.5
click at [678, 315] on div at bounding box center [783, 360] width 1472 height 458
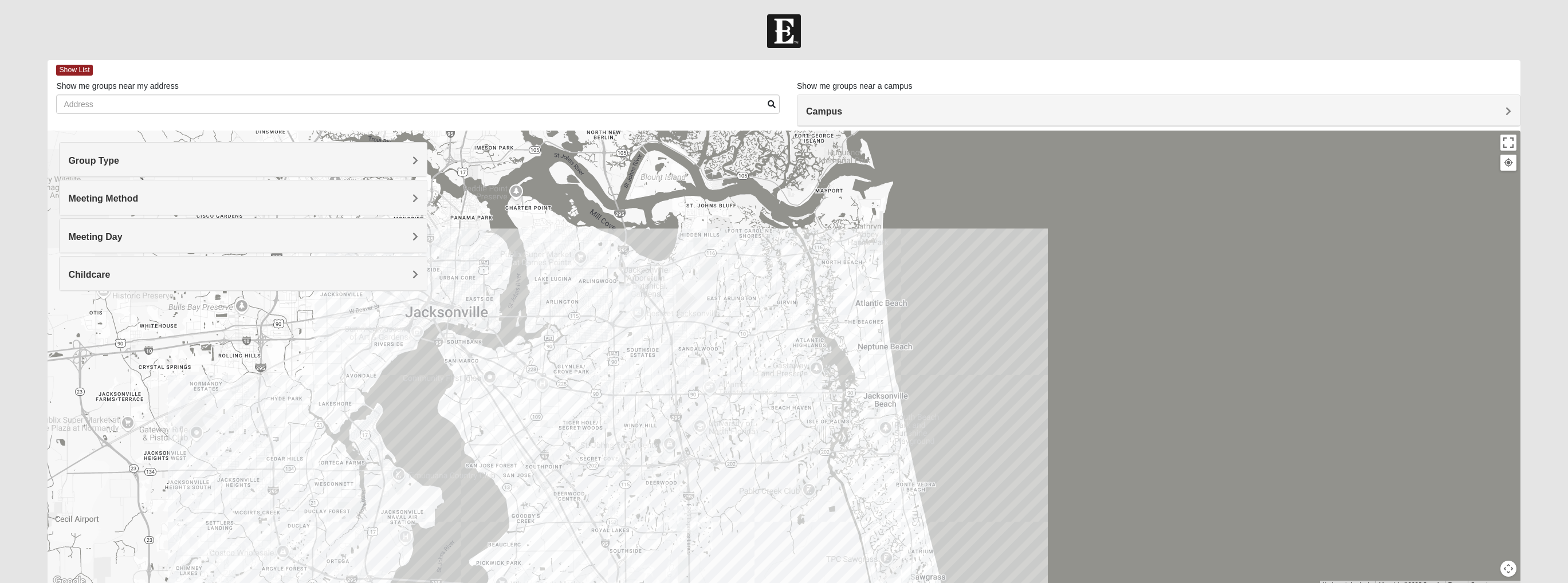
drag, startPoint x: 674, startPoint y: 313, endPoint x: 636, endPoint y: 316, distance: 38.1
click at [636, 316] on div at bounding box center [783, 360] width 1472 height 458
click at [618, 295] on img "Mens Barringer/Will 32225" at bounding box center [625, 295] width 14 height 19
click at [723, 222] on button "Close" at bounding box center [709, 229] width 27 height 27
click at [791, 279] on img "Mens Fuller 32225" at bounding box center [791, 279] width 14 height 19
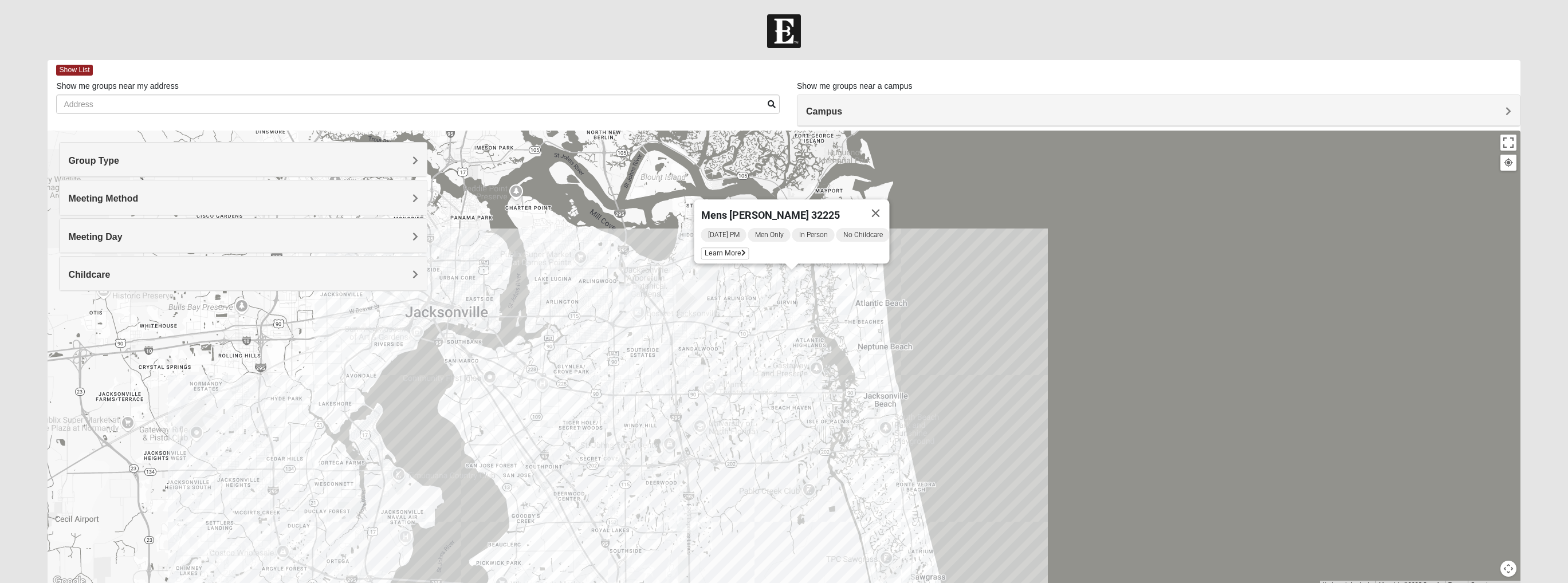
click at [850, 302] on img "Mens Boboc 32233" at bounding box center [844, 305] width 14 height 19
click at [757, 375] on img "Mens Hamilton 32250" at bounding box center [754, 382] width 14 height 19
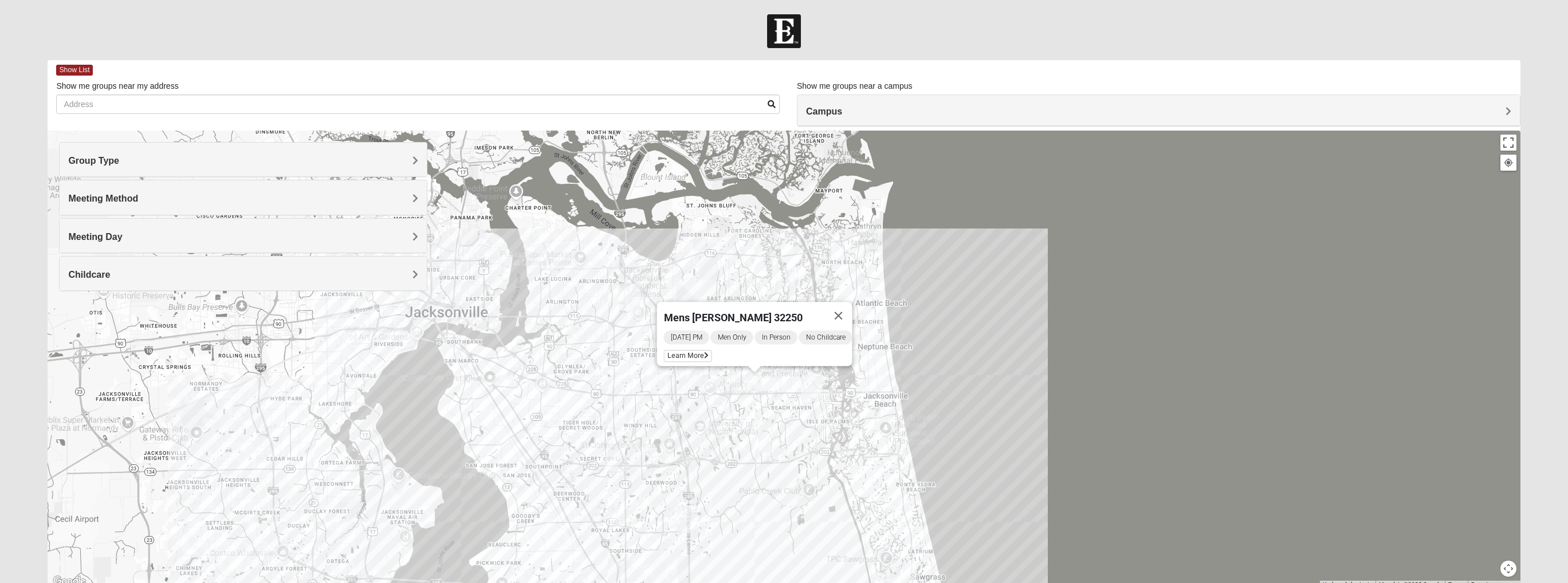
click at [766, 428] on img "Mens Swinney 32224" at bounding box center [765, 442] width 14 height 19
click at [901, 428] on img "Mens Sopchak 32082" at bounding box center [909, 572] width 14 height 19
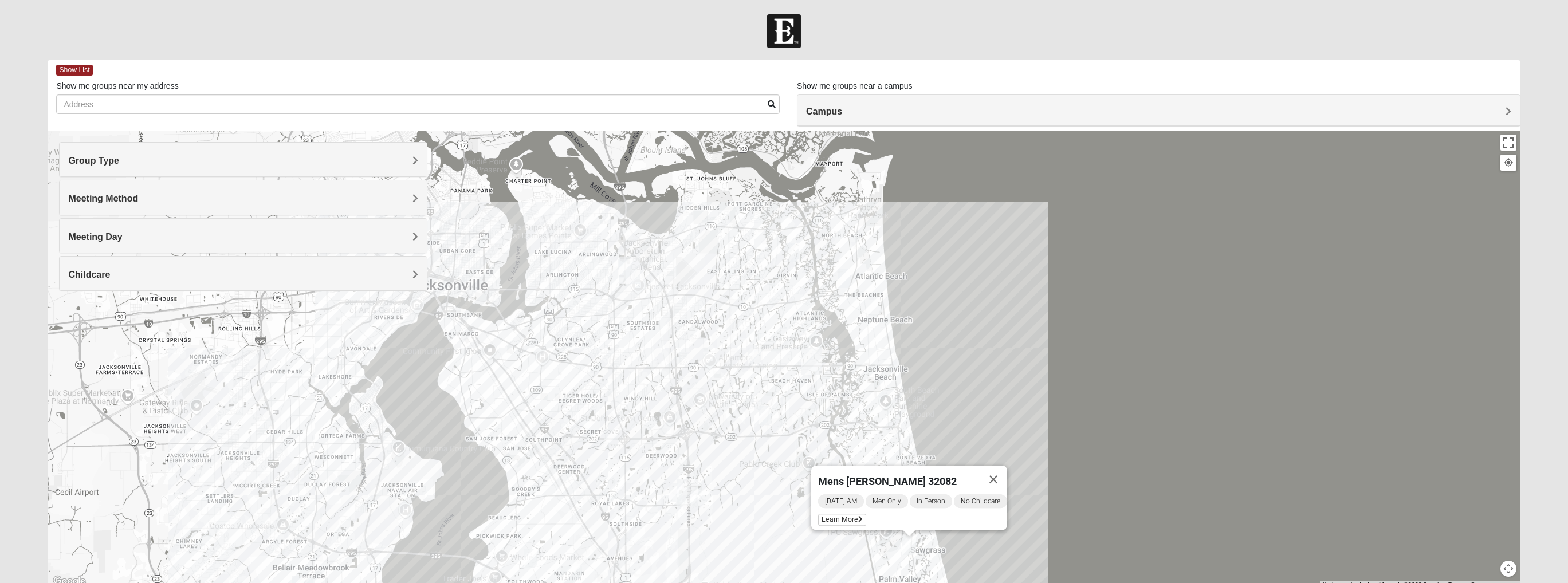
click at [676, 428] on img "Mens Murphy/Whalen Maple Street 32256" at bounding box center [675, 492] width 14 height 19
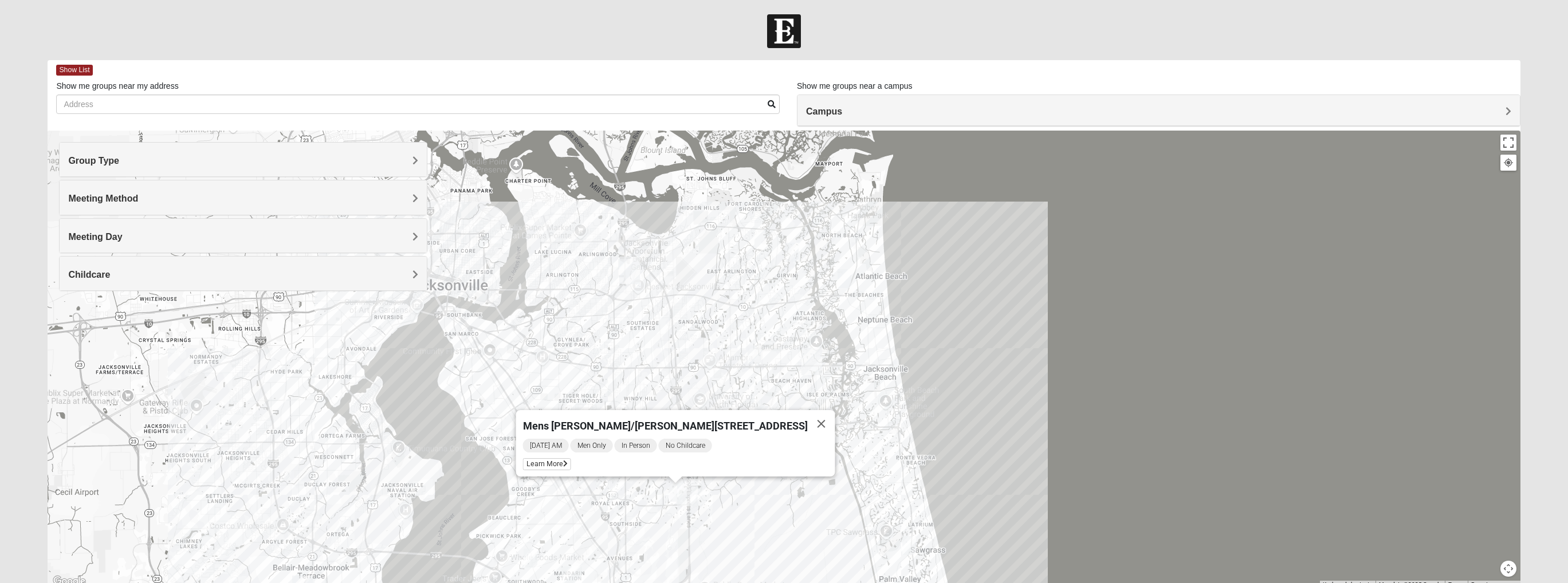
click at [901, 428] on img "Mens Sopchak 32082" at bounding box center [909, 545] width 14 height 19
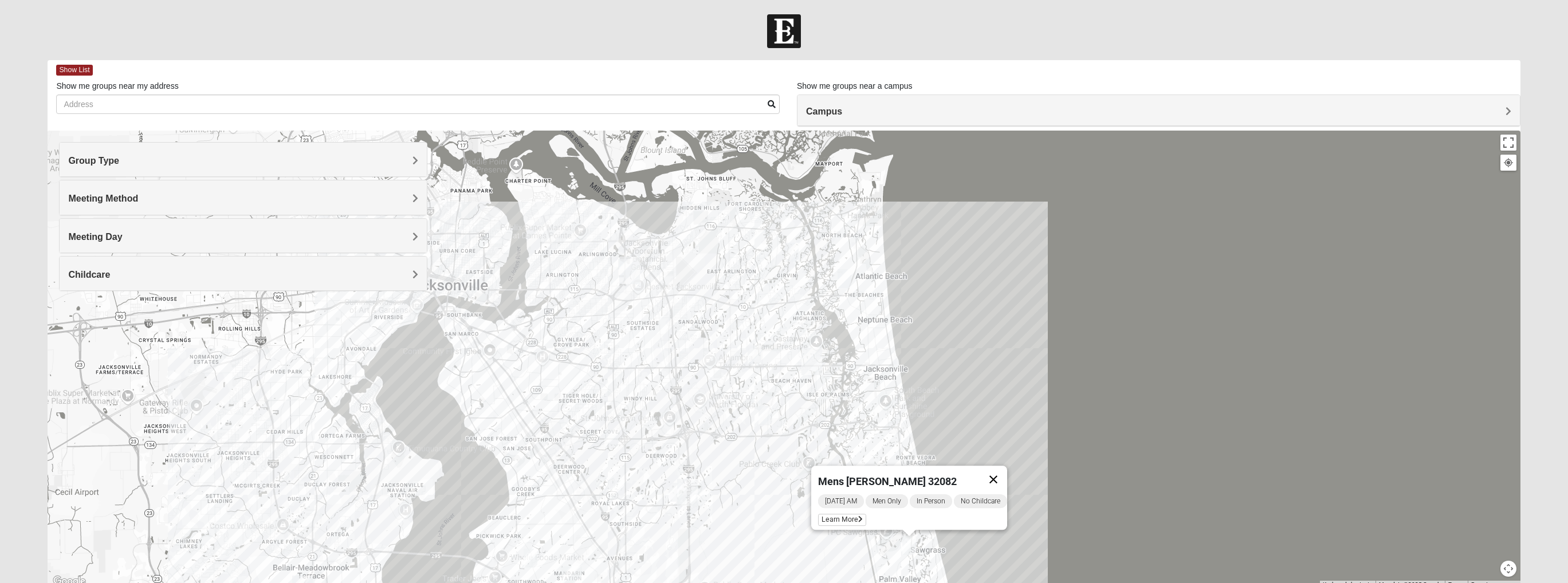
click at [901, 428] on button "Close" at bounding box center [993, 479] width 27 height 27
click at [845, 280] on img "Mens Boboc 32233" at bounding box center [844, 278] width 14 height 19
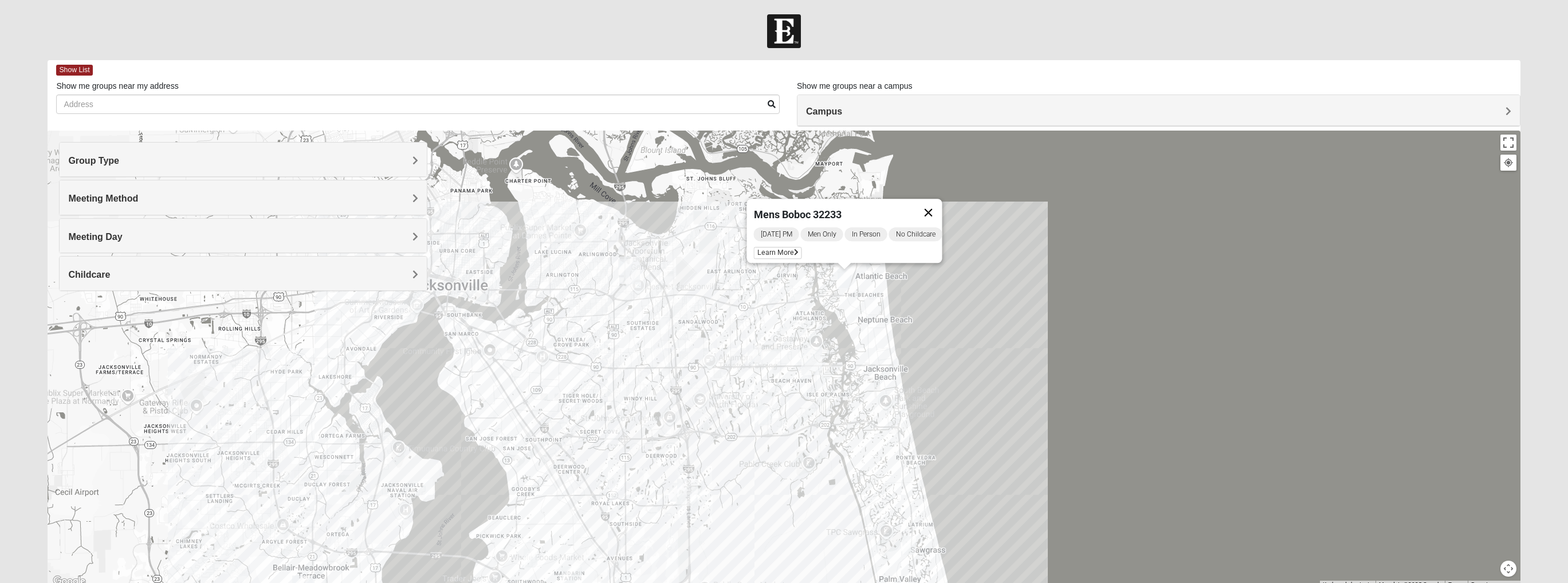
click at [901, 204] on button "Close" at bounding box center [928, 212] width 27 height 27
click at [796, 253] on img "Mens Fuller 32225" at bounding box center [791, 252] width 14 height 19
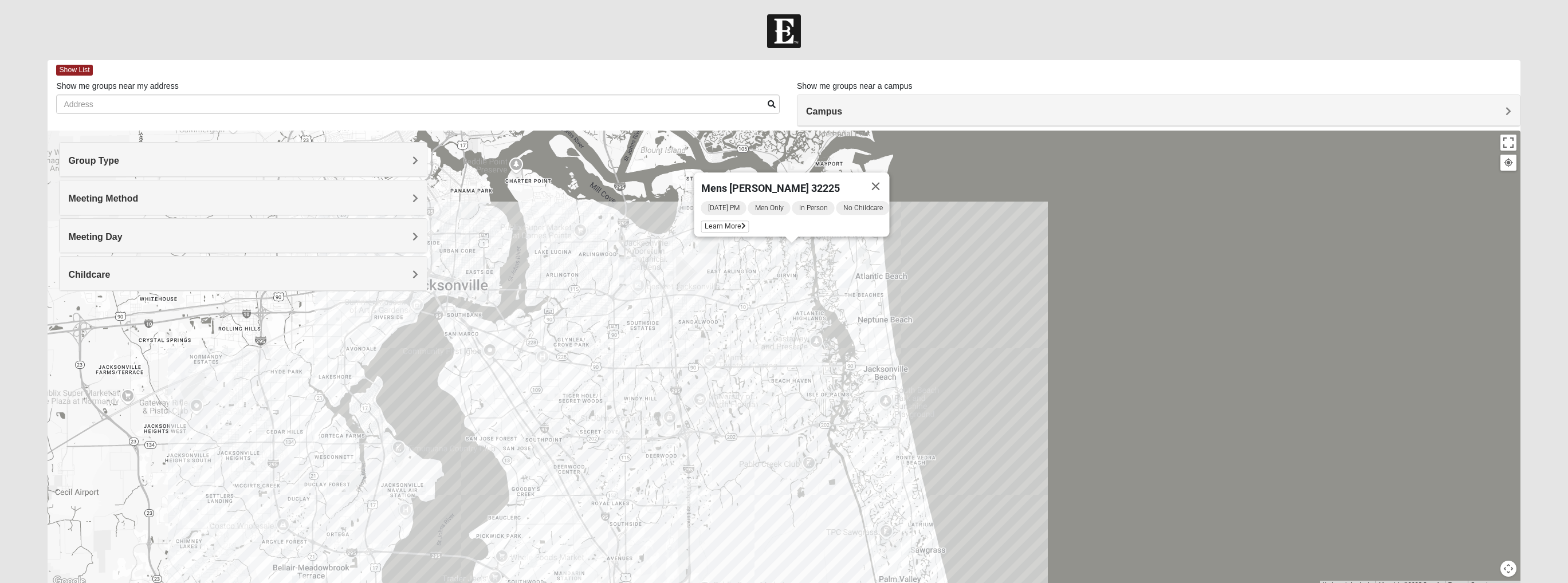
click at [757, 351] on img "Mens Hamilton 32250" at bounding box center [754, 355] width 14 height 19
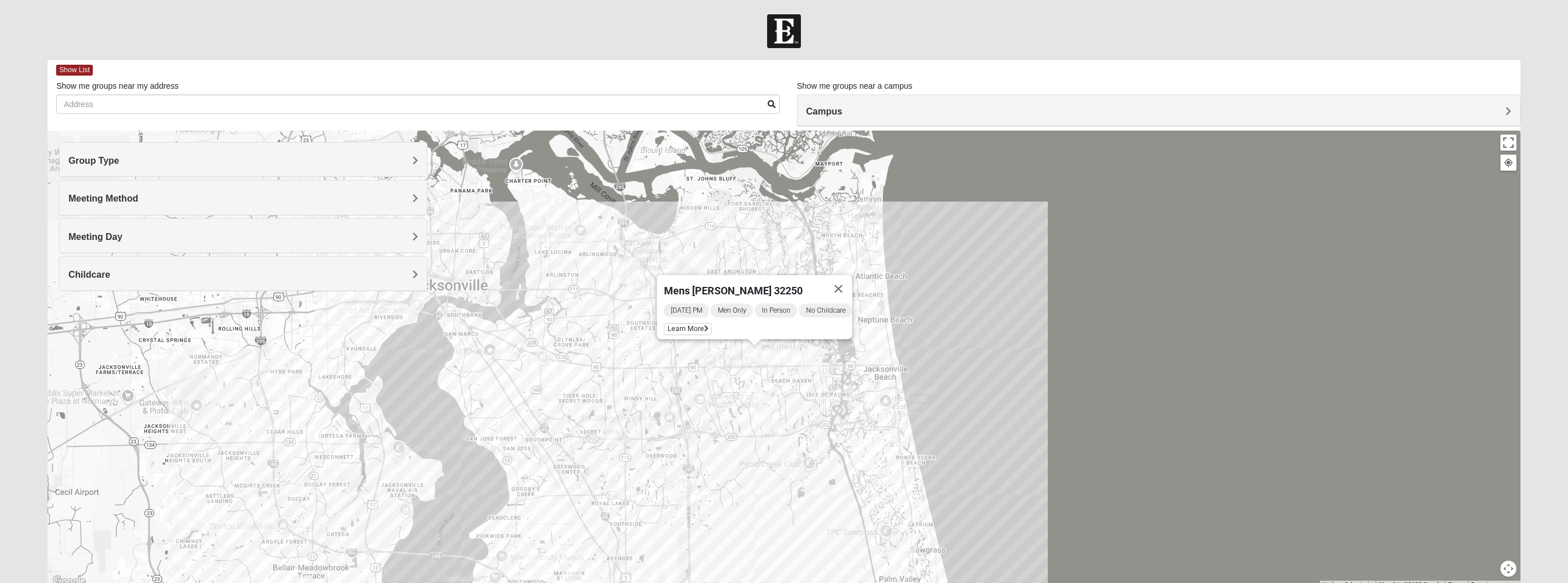
click at [771, 414] on img "Mens Swinney 32224" at bounding box center [765, 415] width 14 height 19
click at [901, 428] on img "Mens Sopchak 32082" at bounding box center [909, 545] width 14 height 19
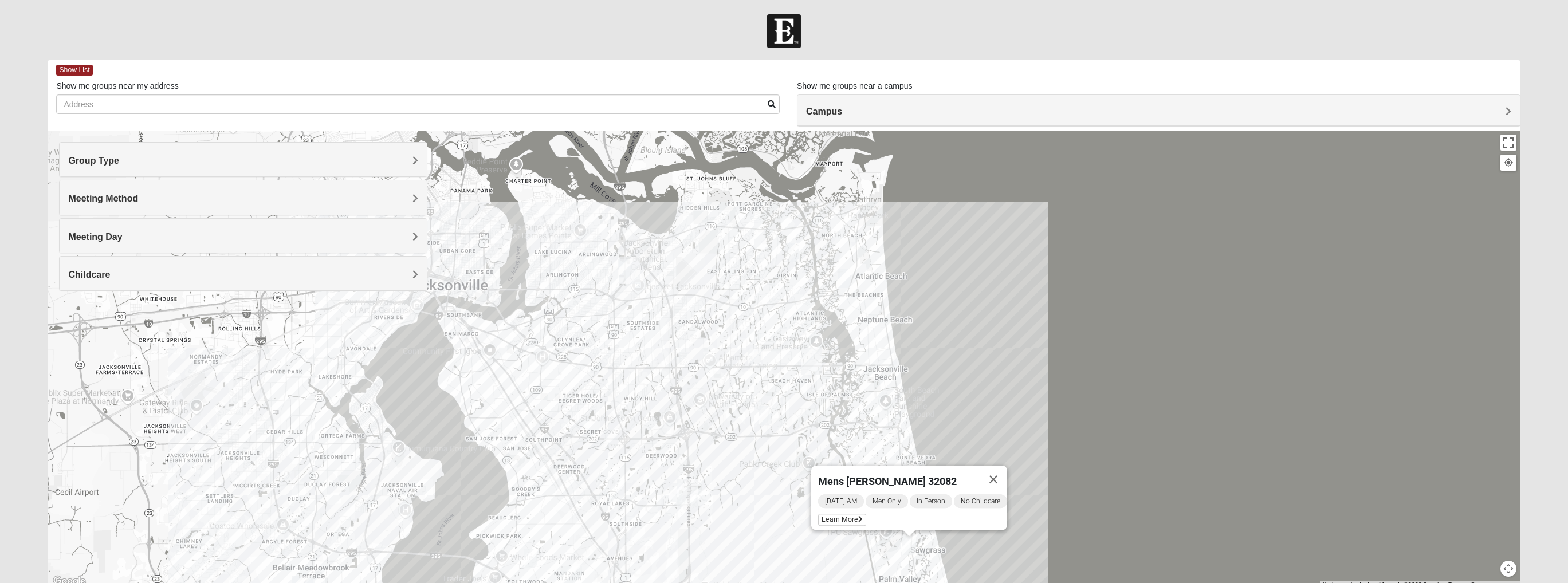
click at [677, 428] on img "Baymeadows" at bounding box center [687, 492] width 21 height 27
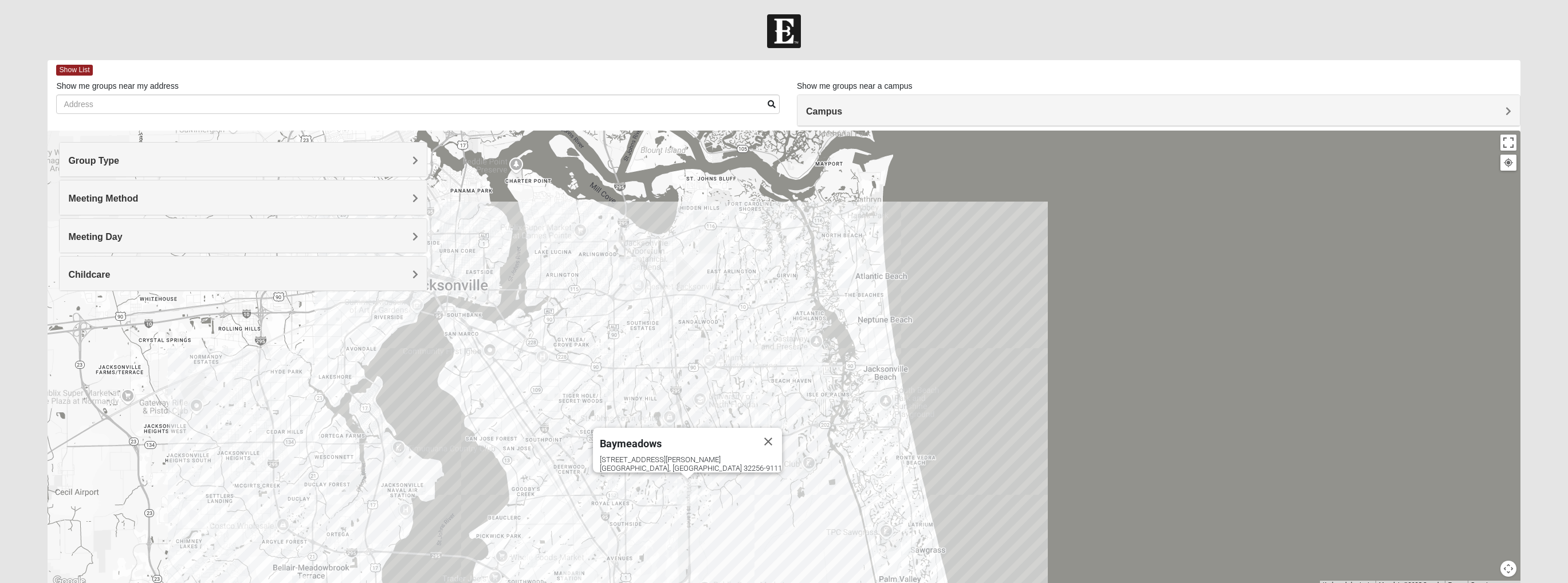
click at [618, 268] on img "Mens Barringer/Will 32225" at bounding box center [625, 268] width 14 height 19
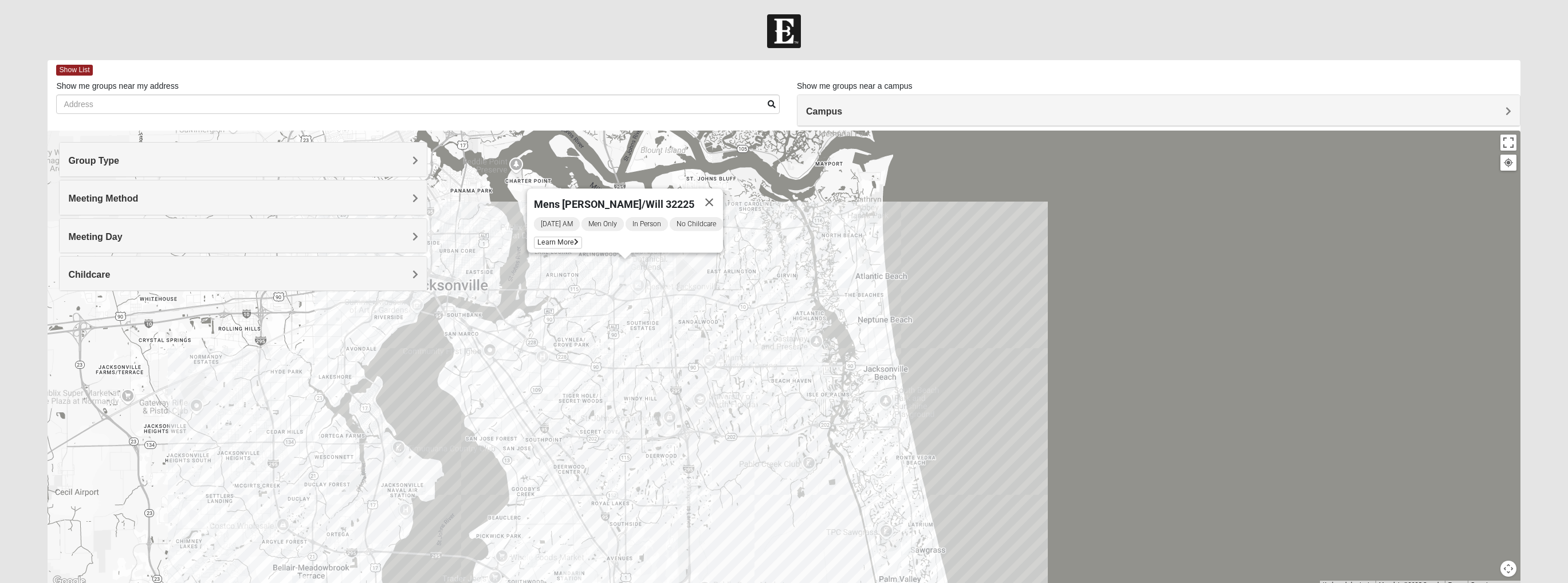
click at [614, 428] on img "Mens Bailey" at bounding box center [611, 438] width 14 height 19
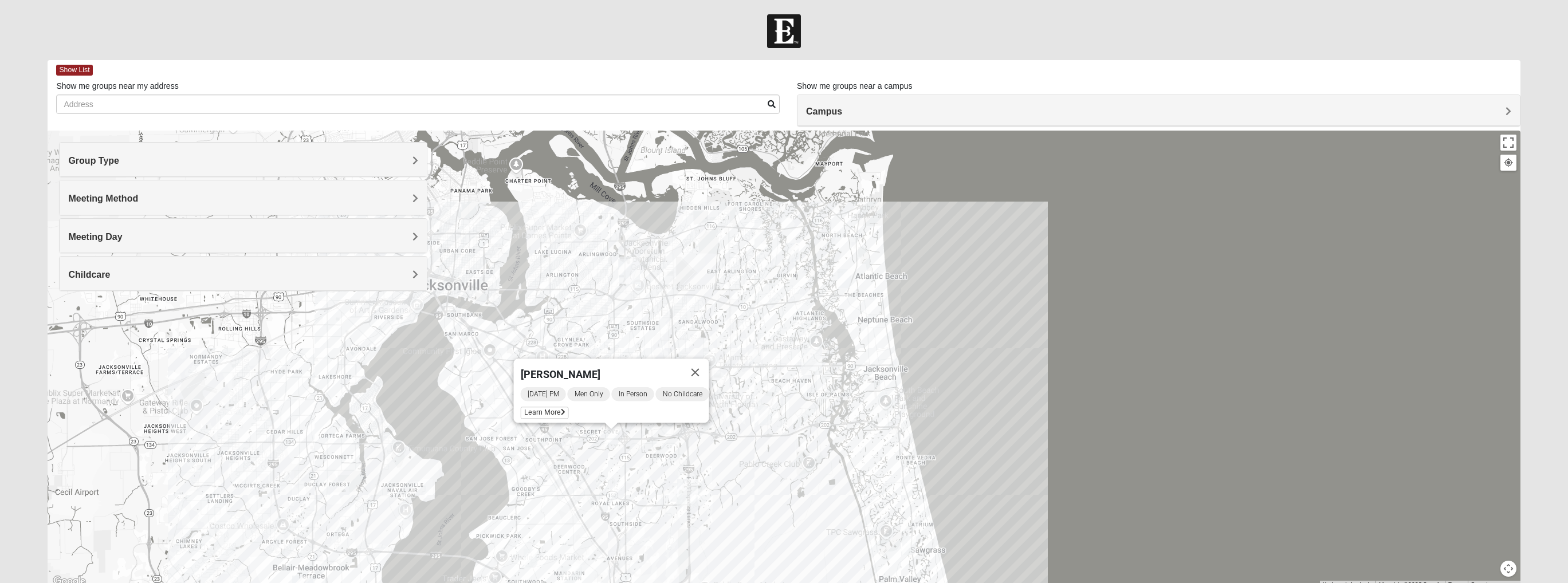
click at [621, 428] on img "Mens Ayer 32256" at bounding box center [617, 490] width 14 height 19
click at [534, 428] on img "Mens Gilbert 32257" at bounding box center [530, 558] width 14 height 19
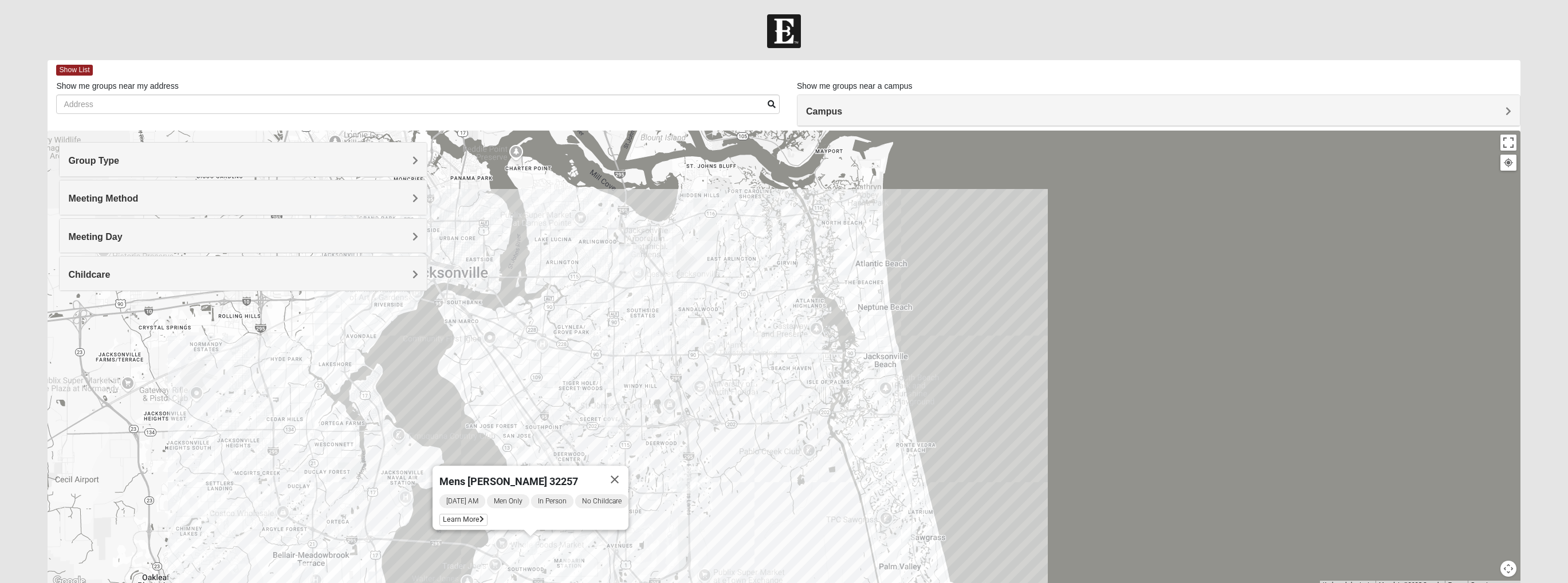
click at [723, 309] on div "Mens [PERSON_NAME] 32257 [DATE] AM Men Only In Person No Childcare Learn More" at bounding box center [783, 360] width 1472 height 458
click at [628, 428] on button "Close" at bounding box center [614, 479] width 27 height 27
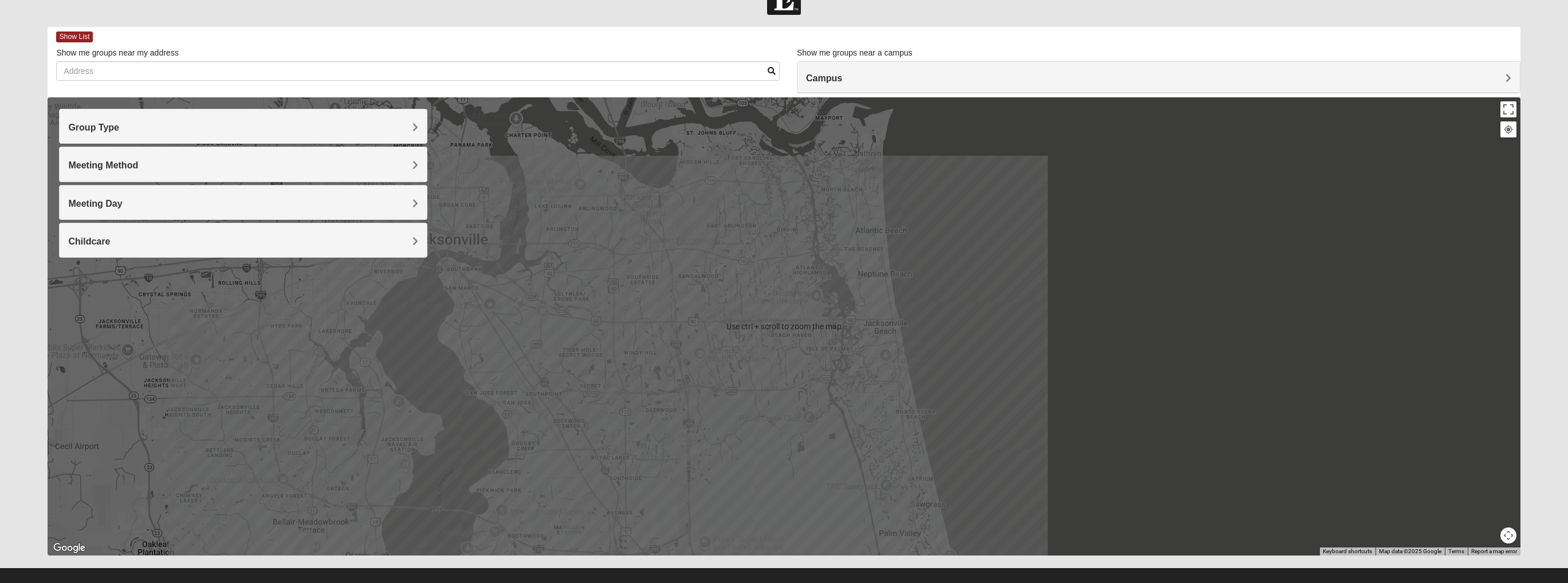
scroll to position [47, 0]
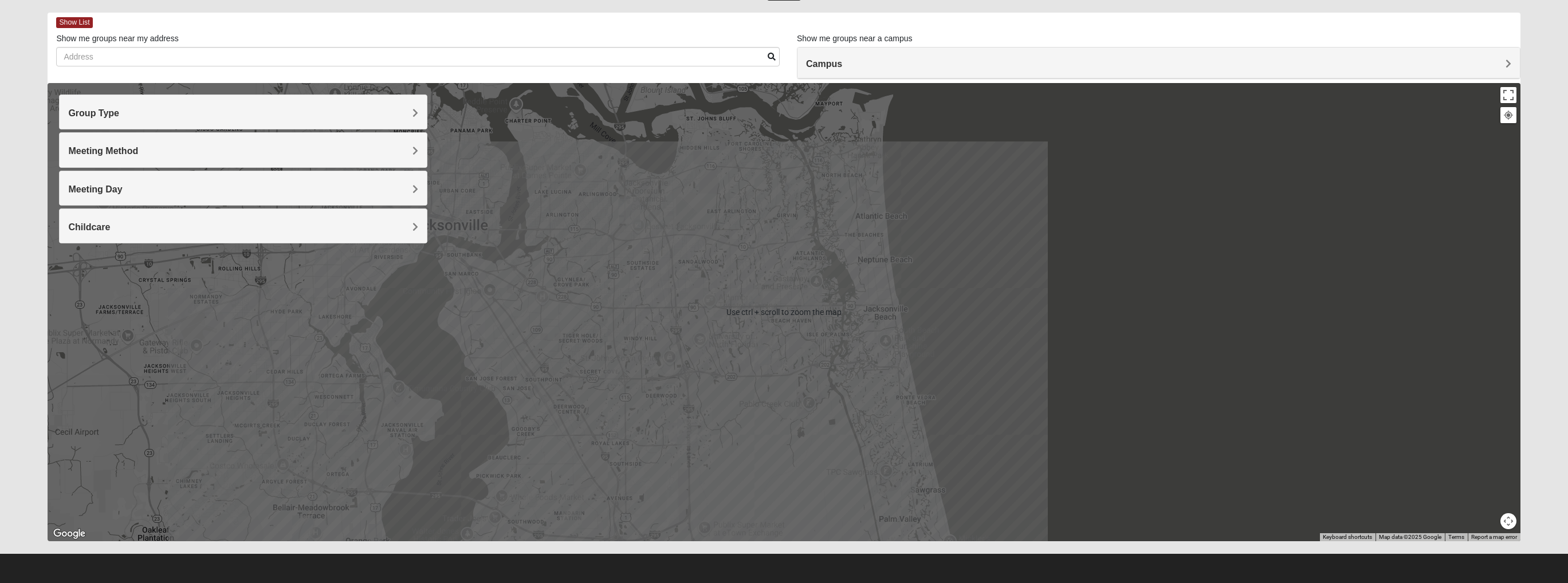
click at [879, 355] on div "To navigate, press the arrow keys." at bounding box center [783, 312] width 1472 height 458
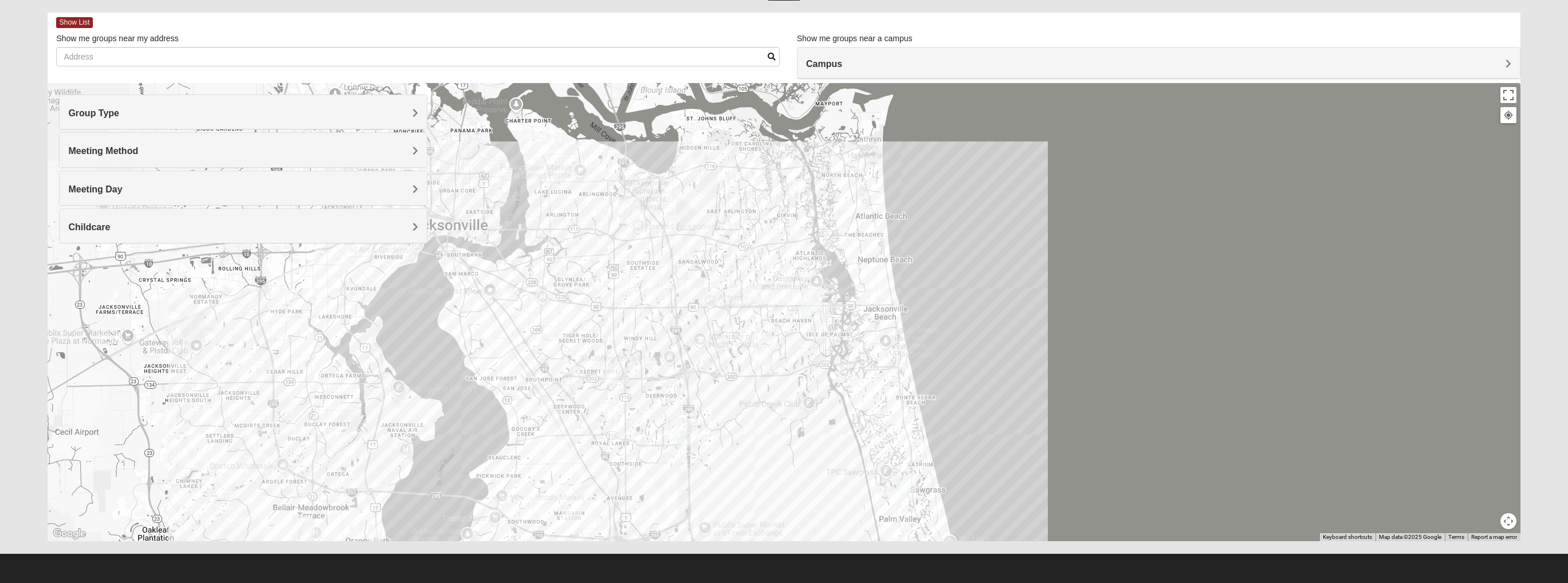
click at [887, 331] on div at bounding box center [783, 312] width 1472 height 458
click at [901, 428] on button "Map camera controls" at bounding box center [1508, 521] width 16 height 16
click at [901, 428] on button "Zoom in" at bounding box center [1488, 481] width 16 height 16
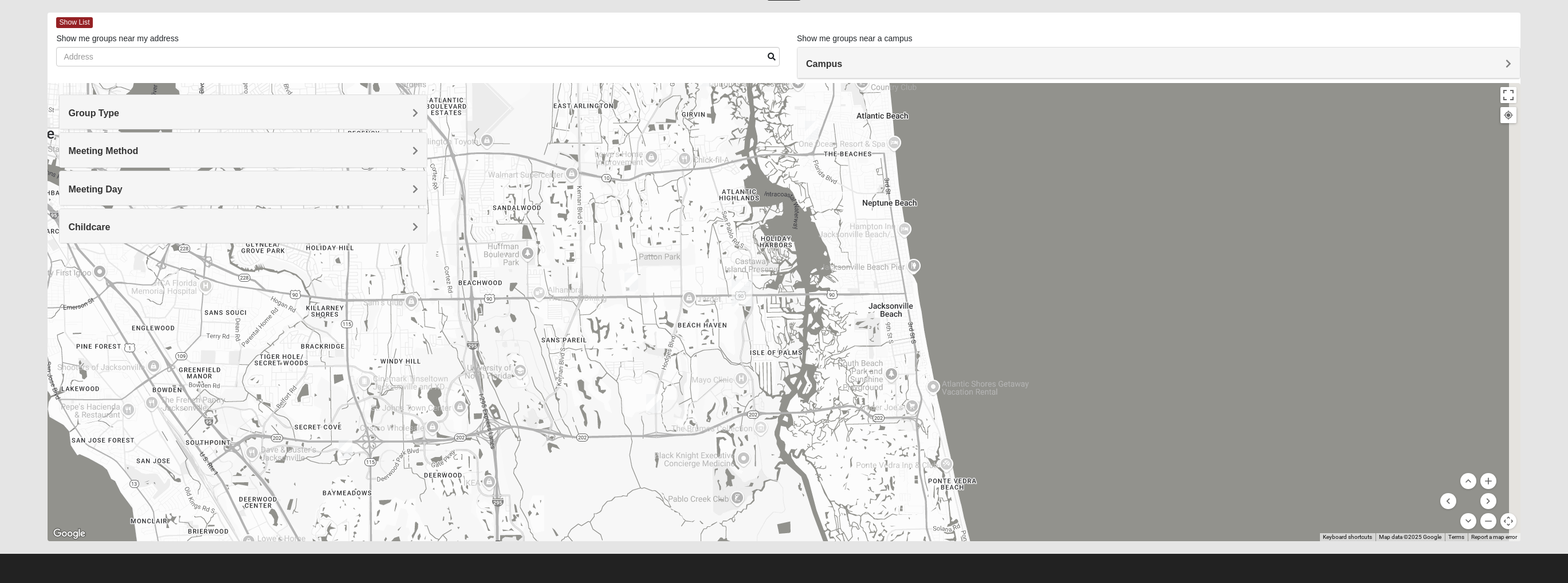
drag, startPoint x: 964, startPoint y: 326, endPoint x: 829, endPoint y: 326, distance: 135.0
click at [829, 326] on div at bounding box center [783, 312] width 1472 height 458
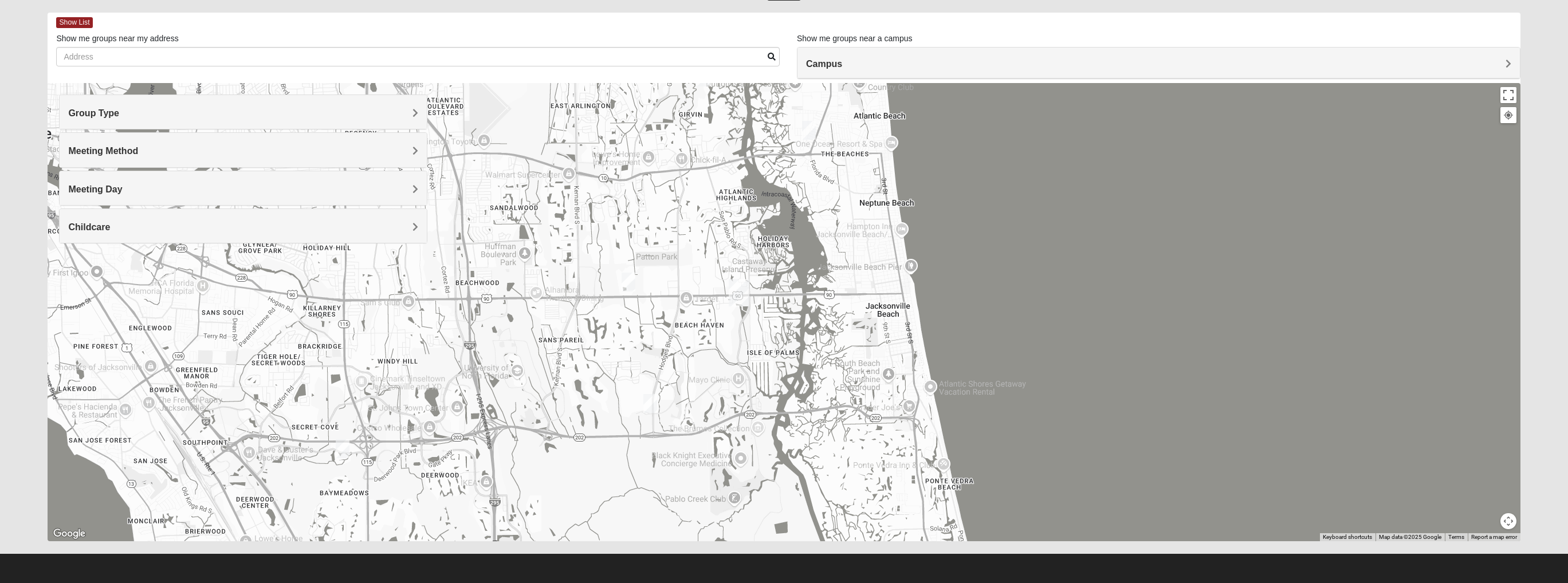
click at [901, 428] on button "Map camera controls" at bounding box center [1508, 521] width 16 height 16
click at [901, 428] on button "Zoom in" at bounding box center [1488, 481] width 16 height 16
